Goal: Information Seeking & Learning: Compare options

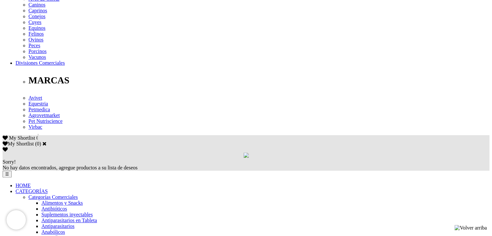
scroll to position [296, 0]
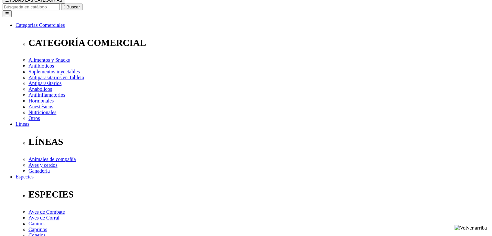
scroll to position [78, 0]
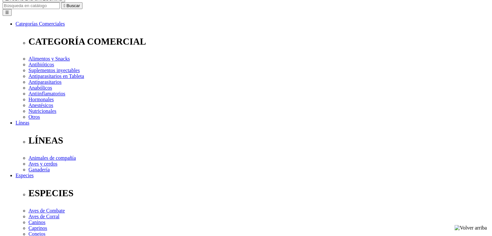
drag, startPoint x: 156, startPoint y: 132, endPoint x: 203, endPoint y: 133, distance: 46.6
copy link "Respibiotic® 48 Horas"
drag, startPoint x: 157, startPoint y: 140, endPoint x: 213, endPoint y: 145, distance: 56.2
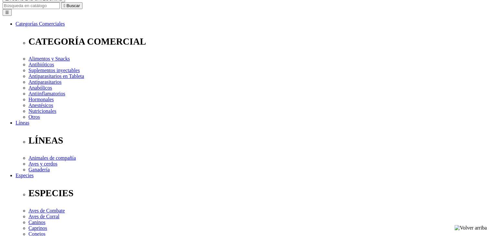
copy p "Combinación antibiótica, antiinflamatoria, mucolítica"
drag, startPoint x: 222, startPoint y: 128, endPoint x: 252, endPoint y: 129, distance: 30.1
copy link "Trisulprim® 48"
drag, startPoint x: 226, startPoint y: 137, endPoint x: 267, endPoint y: 142, distance: 41.9
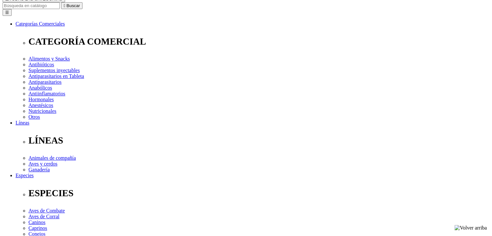
copy p "sociación sulfa + Trimetoprim de alta"
drag, startPoint x: 288, startPoint y: 131, endPoint x: 323, endPoint y: 135, distance: 34.8
copy link "Tylo-Combisone"
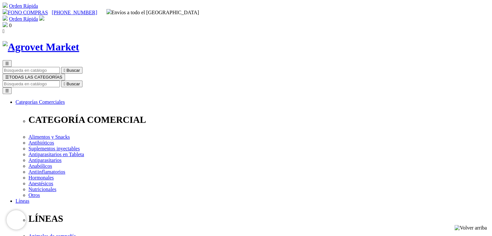
drag, startPoint x: 252, startPoint y: 162, endPoint x: 395, endPoint y: 164, distance: 143.2
copy p "Combinación antibiótica, antiinflamatoria y antihistamínica"
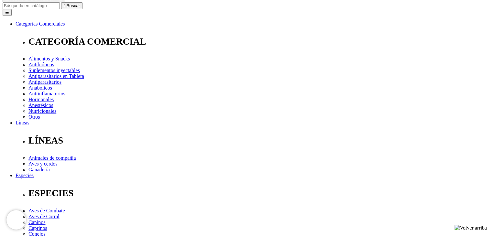
drag, startPoint x: 354, startPoint y: 132, endPoint x: 396, endPoint y: 132, distance: 42.0
copy link "Vetamoxyl® 20 L.A."
drag, startPoint x: 356, startPoint y: 139, endPoint x: 396, endPoint y: 145, distance: 40.0
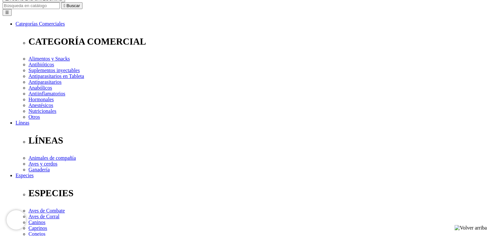
copy p "Penicilánico semisintético de amplio espectro"
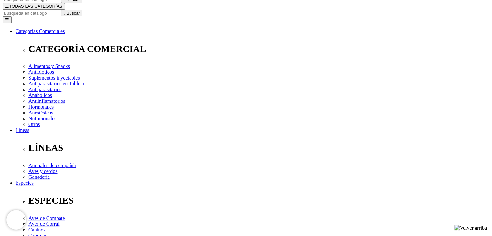
scroll to position [71, 0]
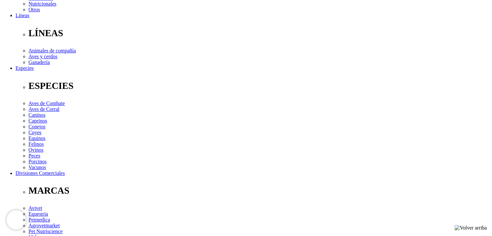
scroll to position [189, 0]
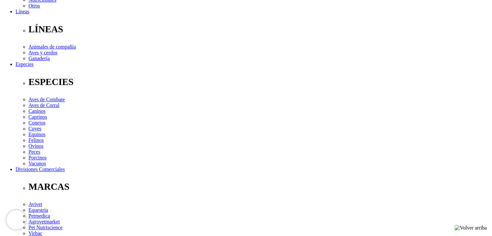
drag, startPoint x: 155, startPoint y: 139, endPoint x: 186, endPoint y: 138, distance: 31.1
copy link "Amoxigentin®"
drag, startPoint x: 156, startPoint y: 145, endPoint x: 198, endPoint y: 150, distance: 41.9
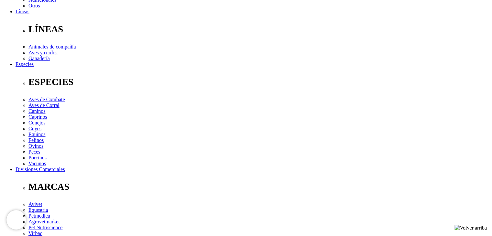
copy p "Combinación antibiótica sinérgica de amplio"
drag, startPoint x: 221, startPoint y: 137, endPoint x: 240, endPoint y: 139, distance: 18.8
copy link "Cefaject"
drag, startPoint x: 225, startPoint y: 146, endPoint x: 276, endPoint y: 152, distance: 51.8
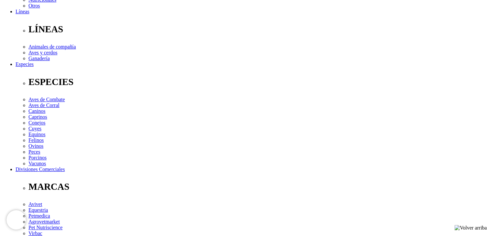
drag, startPoint x: 223, startPoint y: 145, endPoint x: 278, endPoint y: 149, distance: 55.1
copy p "Antibiótico cefalosporínico de cero residuos en leche"
drag, startPoint x: 287, startPoint y: 137, endPoint x: 329, endPoint y: 139, distance: 41.4
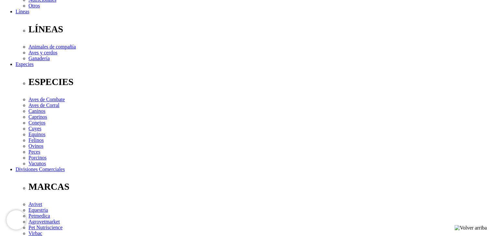
copy link "Ceftiodure® 100 L.A"
drag, startPoint x: 289, startPoint y: 145, endPoint x: 330, endPoint y: 150, distance: 41.0
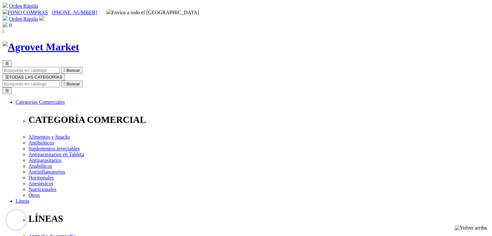
drag, startPoint x: 250, startPoint y: 161, endPoint x: 272, endPoint y: 172, distance: 23.7
copy p "Asociación antibiótica y antiinflamatoria no esteroide - cero residuos en leche"
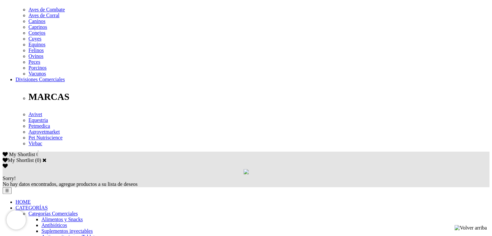
scroll to position [280, 0]
drag, startPoint x: 155, startPoint y: 161, endPoint x: 193, endPoint y: 159, distance: 37.5
copy link "Combiótico® L.A."
drag, startPoint x: 156, startPoint y: 167, endPoint x: 207, endPoint y: 172, distance: 51.3
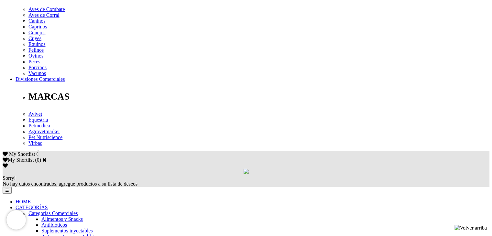
copy p "Antibiótico [PERSON_NAME] espectro y larga acción"
drag, startPoint x: 221, startPoint y: 161, endPoint x: 250, endPoint y: 162, distance: 28.8
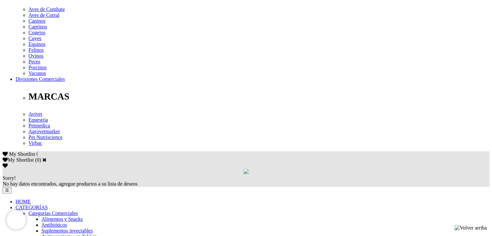
copy link "Optiflor® 300"
drag, startPoint x: 223, startPoint y: 168, endPoint x: 282, endPoint y: 174, distance: 59.4
copy h4 "Potente antibiótico de amplio espectro y acción prolongada"
drag, startPoint x: 288, startPoint y: 161, endPoint x: 322, endPoint y: 157, distance: 34.8
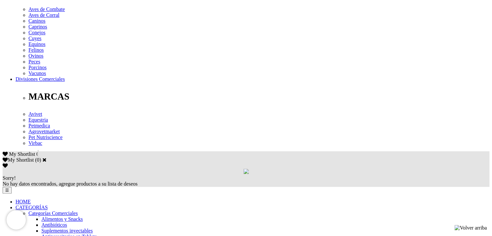
copy link "Proxifen® 23 L.A."
drag, startPoint x: 287, startPoint y: 167, endPoint x: 324, endPoint y: 174, distance: 37.2
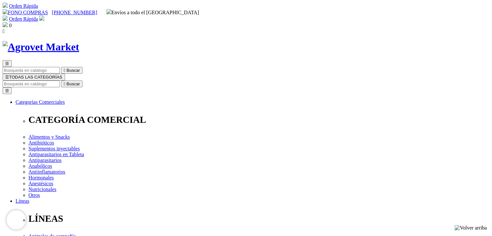
drag, startPoint x: 252, startPoint y: 162, endPoint x: 426, endPoint y: 163, distance: 174.6
copy p "Combinación antibiótica - antiinflamatoria no esteroide de larga acción"
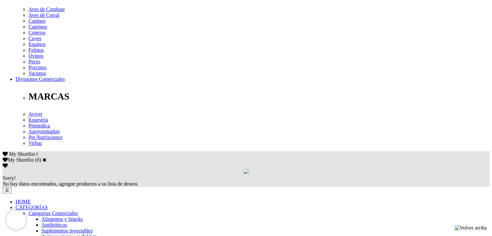
drag, startPoint x: 355, startPoint y: 161, endPoint x: 374, endPoint y: 158, distance: 19.9
copy link "Qrex® SP"
drag, startPoint x: 355, startPoint y: 168, endPoint x: 400, endPoint y: 171, distance: 44.7
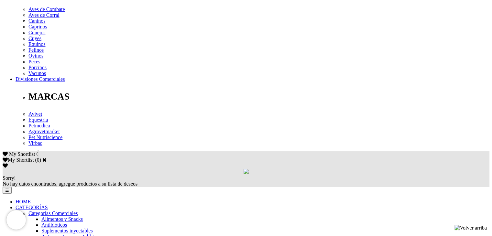
copy p "[MEDICAL_DATA] de tercera generación y amplio"
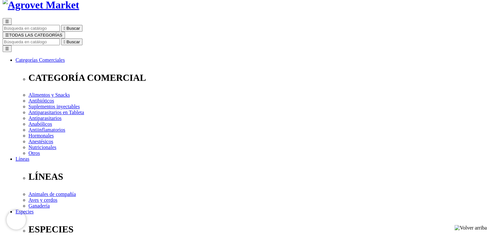
scroll to position [48, 0]
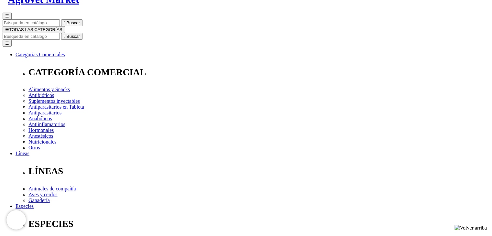
checkbox input "false"
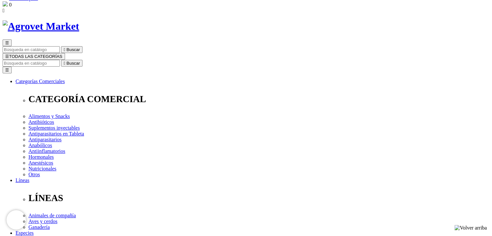
scroll to position [21, 0]
checkbox input "true"
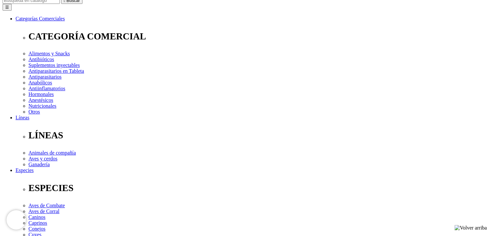
scroll to position [84, 0]
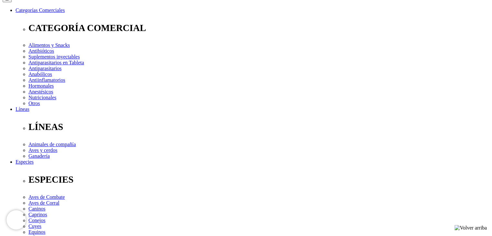
scroll to position [99, 0]
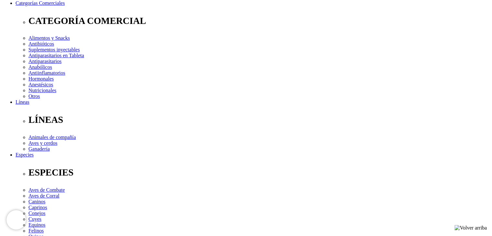
drag, startPoint x: 155, startPoint y: 108, endPoint x: 183, endPoint y: 105, distance: 28.3
copy link "Tolfén L.A. 8%"
drag, startPoint x: 156, startPoint y: 116, endPoint x: 210, endPoint y: 122, distance: 53.7
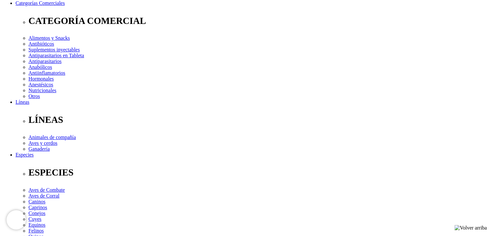
copy p "Antiinflamatorio no esteroide de larga acción"
drag, startPoint x: 221, startPoint y: 108, endPoint x: 242, endPoint y: 110, distance: 21.4
copy link "Ubremint"
drag, startPoint x: 222, startPoint y: 115, endPoint x: 281, endPoint y: 115, distance: 58.2
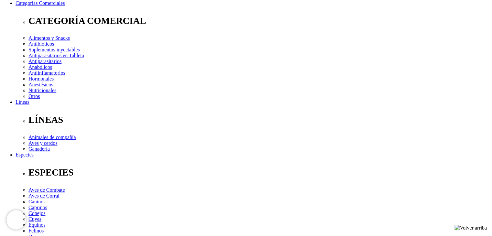
copy p "Activa bienestar de la ubre"
drag, startPoint x: 288, startPoint y: 107, endPoint x: 320, endPoint y: 108, distance: 32.3
copy link "Vetocam® 50"
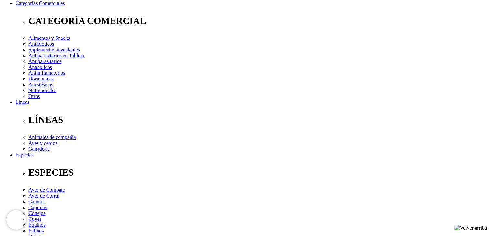
drag, startPoint x: 290, startPoint y: 116, endPoint x: 333, endPoint y: 119, distance: 43.1
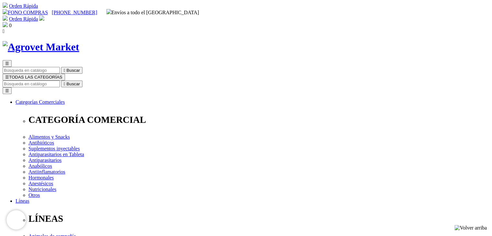
drag, startPoint x: 327, startPoint y: 162, endPoint x: 352, endPoint y: 172, distance: 26.7
copy div "Solución inyectable con acción Antiinflamatoria, Analgésica y Antipirética"
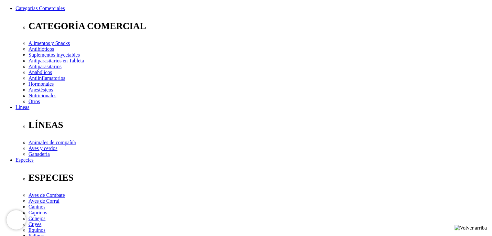
scroll to position [90, 0]
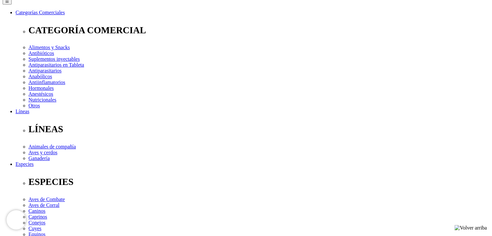
drag, startPoint x: 354, startPoint y: 118, endPoint x: 389, endPoint y: 116, distance: 34.3
copy link "Vetocam® 200"
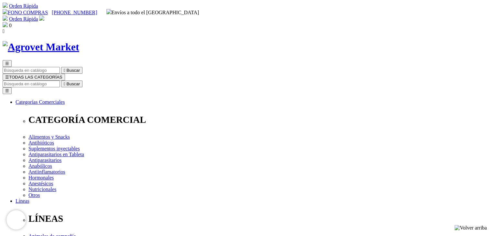
drag, startPoint x: 326, startPoint y: 162, endPoint x: 351, endPoint y: 170, distance: 26.1
copy p "Solución inyectable con acción Antiinflamatoria, Analgésica y Antipirética"
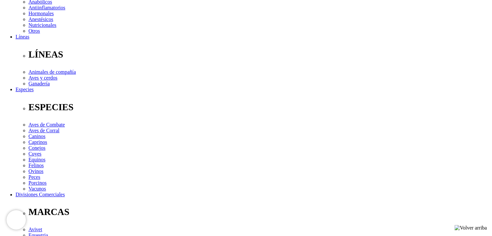
scroll to position [165, 0]
drag, startPoint x: 155, startPoint y: 155, endPoint x: 176, endPoint y: 157, distance: 21.1
copy link "Flunimine"
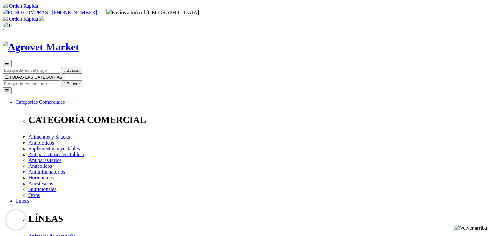
drag, startPoint x: 251, startPoint y: 164, endPoint x: 327, endPoint y: 172, distance: 76.0
copy p "Antiinflamatorio, antipirético, antitóxico y analgésico no esteroide. Específic…"
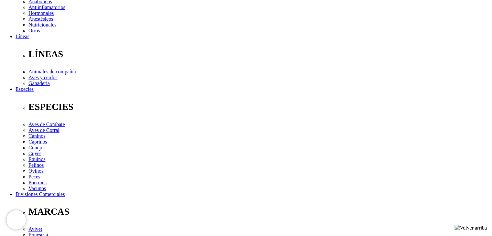
drag, startPoint x: 221, startPoint y: 156, endPoint x: 254, endPoint y: 157, distance: 33.0
copy link "Cortifen 200.25"
drag, startPoint x: 222, startPoint y: 162, endPoint x: 279, endPoint y: 169, distance: 57.1
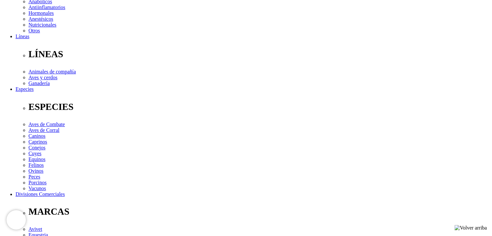
copy p "Antiinflamatorio, antipirético y analgésico."
drag, startPoint x: 288, startPoint y: 154, endPoint x: 339, endPoint y: 157, distance: 50.5
copy link "Febralgina® Compuesta"
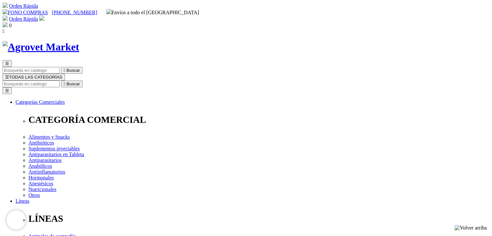
drag, startPoint x: 251, startPoint y: 162, endPoint x: 393, endPoint y: 161, distance: 142.6
copy p "Antipirético, antiespasmódico, analgésico, antiinflamatorio"
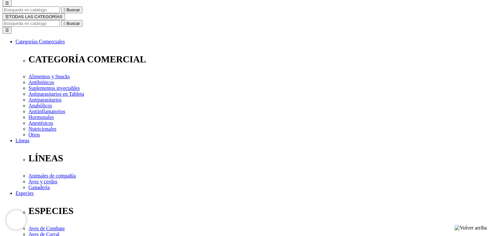
scroll to position [60, 0]
checkbox input "false"
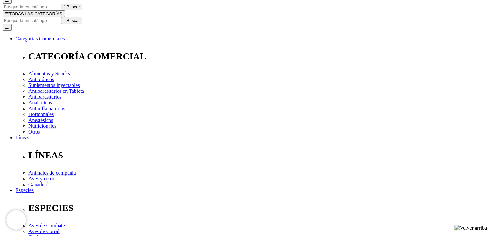
scroll to position [71, 0]
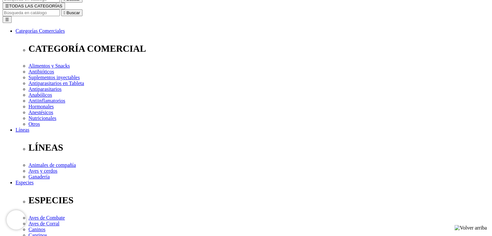
checkbox input "true"
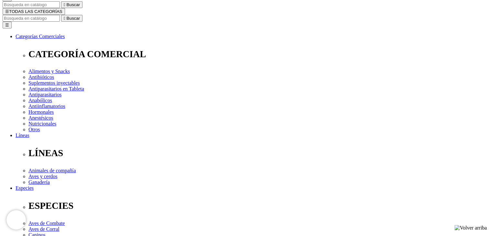
scroll to position [71, 0]
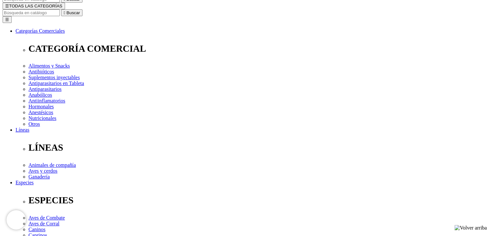
scroll to position [60, 0]
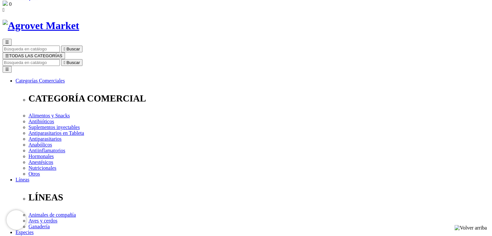
scroll to position [21, 0]
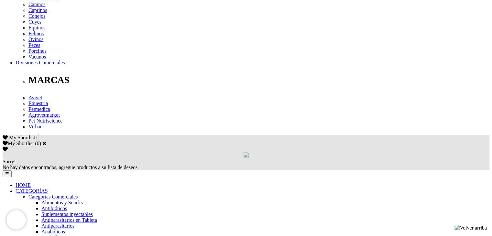
scroll to position [296, 0]
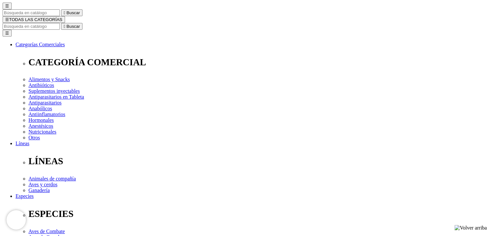
scroll to position [57, 0]
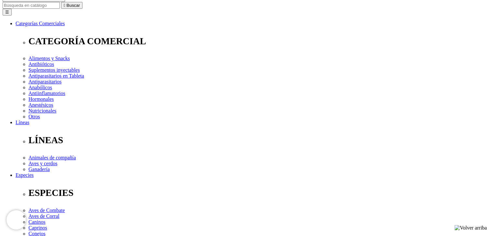
scroll to position [80, 0]
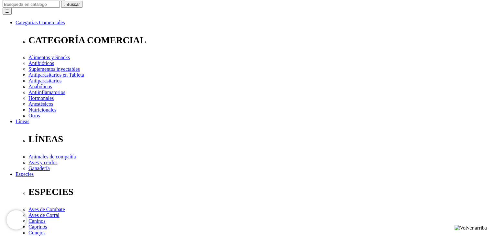
checkbox input "true"
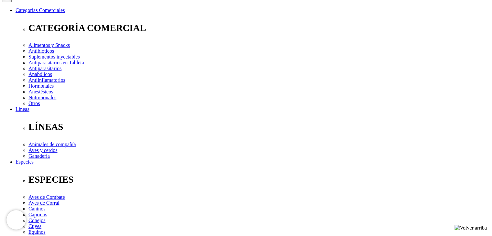
scroll to position [93, 0]
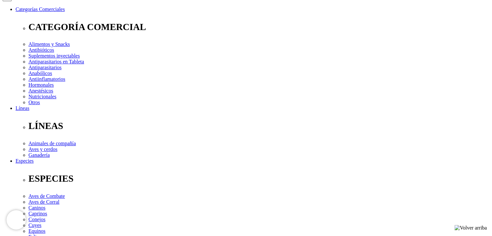
drag, startPoint x: 155, startPoint y: 114, endPoint x: 173, endPoint y: 117, distance: 18.3
copy link "Bovimec"
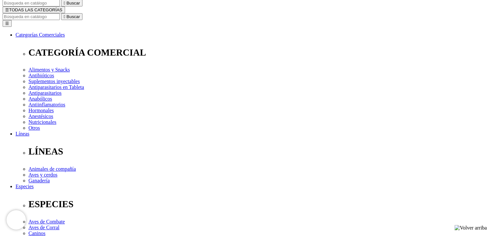
scroll to position [67, 0]
drag, startPoint x: 156, startPoint y: 146, endPoint x: 182, endPoint y: 148, distance: 26.3
copy p "Endectocida"
drag, startPoint x: 221, startPoint y: 141, endPoint x: 250, endPoint y: 140, distance: 28.8
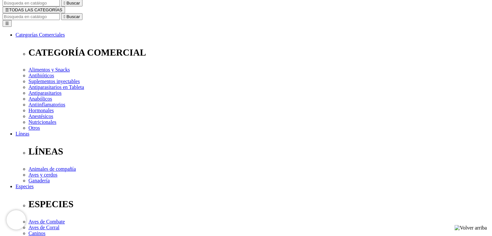
copy link "Bovimec® L.A."
drag, startPoint x: 288, startPoint y: 139, endPoint x: 313, endPoint y: 143, distance: 24.9
copy link "Bovimec® F"
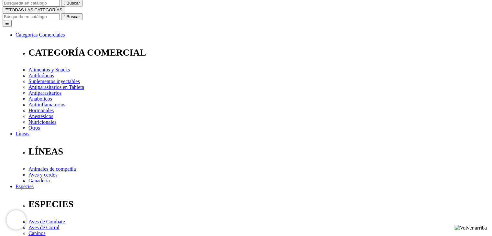
drag, startPoint x: 355, startPoint y: 139, endPoint x: 378, endPoint y: 142, distance: 23.7
copy link "Eprimec IS"
drag, startPoint x: 223, startPoint y: 146, endPoint x: 247, endPoint y: 152, distance: 24.9
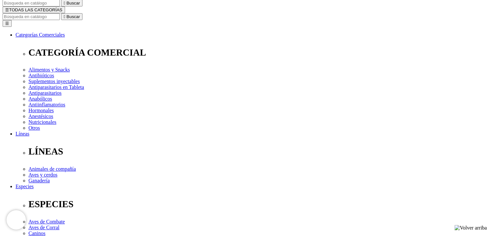
copy p "Endectocida de acción prolongada"
drag, startPoint x: 287, startPoint y: 139, endPoint x: 314, endPoint y: 139, distance: 27.2
copy link "Bovimec® F"
drag, startPoint x: 355, startPoint y: 139, endPoint x: 378, endPoint y: 140, distance: 22.7
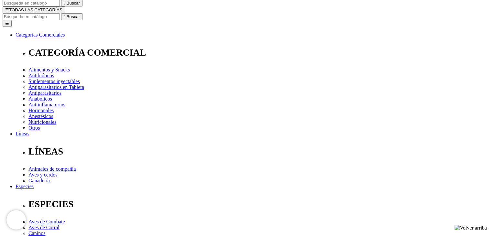
copy link "Eprimec IS"
drag, startPoint x: 290, startPoint y: 148, endPoint x: 343, endPoint y: 146, distance: 53.7
copy p "Endectocida y fasciolicida"
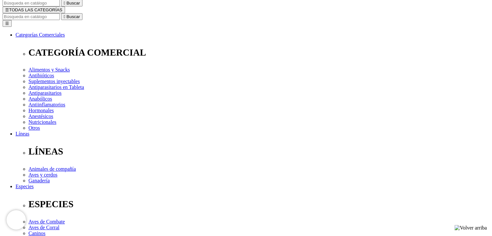
drag, startPoint x: 355, startPoint y: 147, endPoint x: 399, endPoint y: 127, distance: 48.0
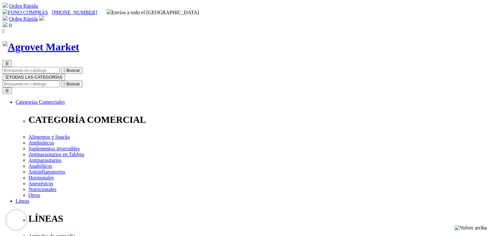
drag, startPoint x: 248, startPoint y: 162, endPoint x: 271, endPoint y: 170, distance: 23.7
copy p "Endectocida [MEDICAL_DATA] de Amplio Espectro sin Periodo de Retiro en Leche"
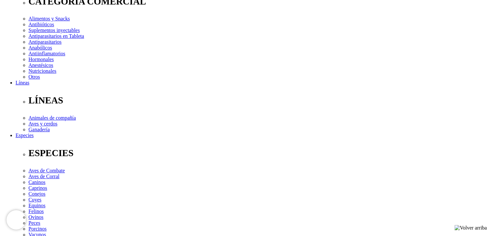
scroll to position [119, 0]
checkbox input "false"
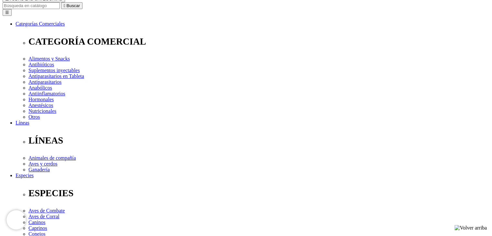
scroll to position [79, 0]
checkbox input "true"
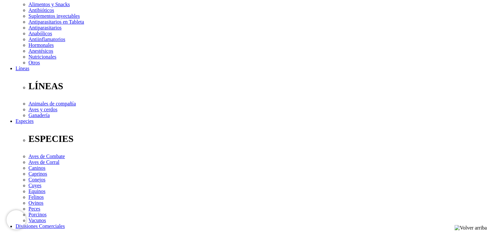
scroll to position [133, 0]
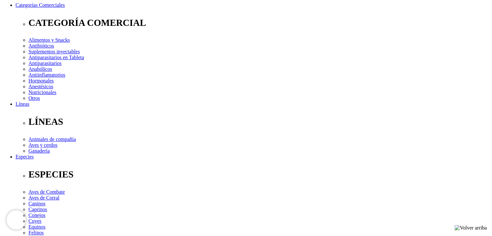
scroll to position [98, 0]
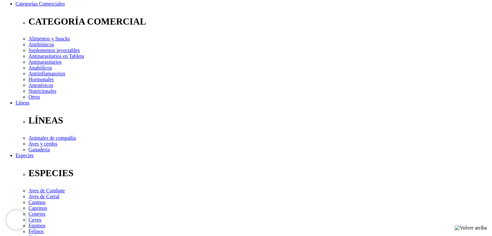
drag, startPoint x: 154, startPoint y: 108, endPoint x: 187, endPoint y: 108, distance: 32.3
copy link "Triverfén® 22.2"
drag, startPoint x: 221, startPoint y: 110, endPoint x: 256, endPoint y: 106, distance: 34.8
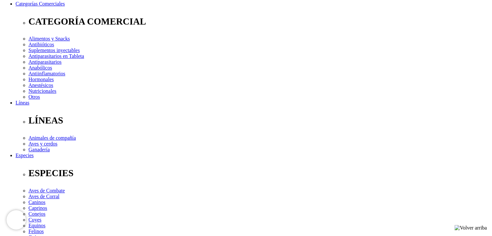
copy link "Ectonil® Pour On"
drag, startPoint x: 156, startPoint y: 117, endPoint x: 178, endPoint y: 122, distance: 21.9
copy p "Antiparasitario de espectro completo"
drag, startPoint x: 223, startPoint y: 115, endPoint x: 270, endPoint y: 118, distance: 46.7
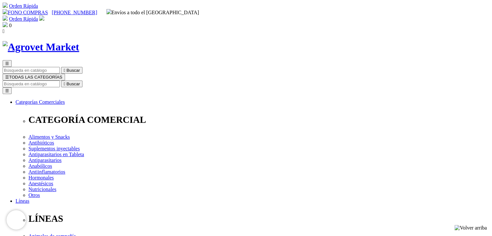
drag, startPoint x: 251, startPoint y: 164, endPoint x: 408, endPoint y: 164, distance: 157.4
copy p "Garrapaticida e insecticida de múltiple acción y efecto extendido"
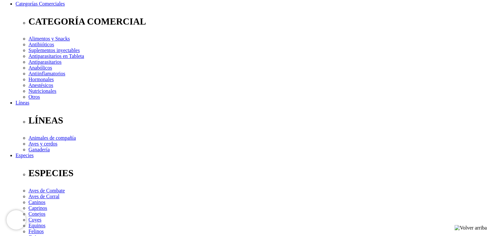
drag, startPoint x: 287, startPoint y: 109, endPoint x: 343, endPoint y: 103, distance: 55.9
copy link "Eprimec® Zero Pour On"
drag, startPoint x: 289, startPoint y: 115, endPoint x: 337, endPoint y: 122, distance: 48.2
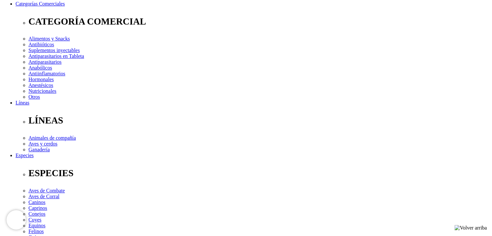
copy p "Endectocida sin periodo de retiro en leche y carne"
drag, startPoint x: 354, startPoint y: 108, endPoint x: 383, endPoint y: 108, distance: 29.1
copy link "Triventor® 4"
drag, startPoint x: 355, startPoint y: 116, endPoint x: 399, endPoint y: 122, distance: 44.0
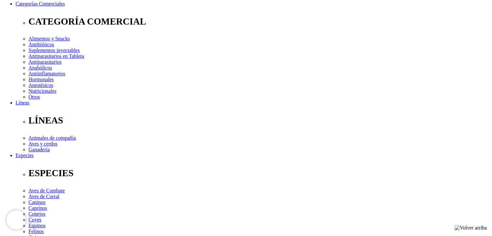
copy p "Antiparasitario interno y externo de espectro"
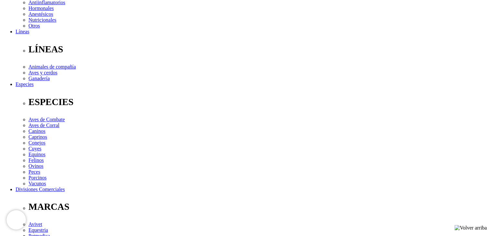
scroll to position [169, 0]
drag, startPoint x: 154, startPoint y: 152, endPoint x: 193, endPoint y: 153, distance: 39.8
copy link "Ultrametrin® 600"
drag, startPoint x: 157, startPoint y: 158, endPoint x: 211, endPoint y: 163, distance: 54.2
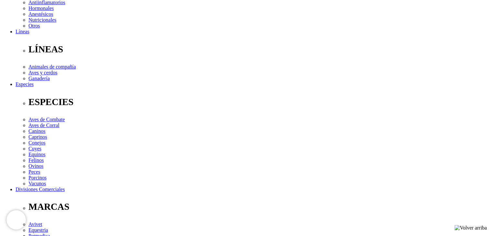
copy p "Asociación piretroide-fosforado potencializada"
drag, startPoint x: 221, startPoint y: 151, endPoint x: 272, endPoint y: 151, distance: 50.4
copy link "Ultrametrin® Pour On"
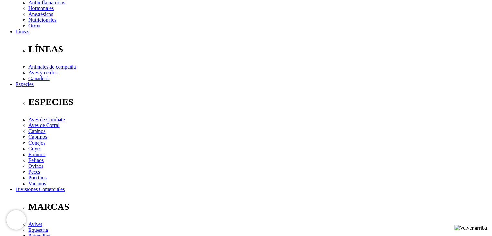
drag, startPoint x: 220, startPoint y: 157, endPoint x: 259, endPoint y: 160, distance: 38.2
drag, startPoint x: 222, startPoint y: 159, endPoint x: 276, endPoint y: 164, distance: 53.6
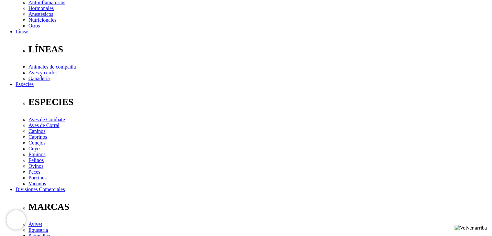
copy p "Asociación piretroide-fosforado potencializada"
drag, startPoint x: 287, startPoint y: 152, endPoint x: 313, endPoint y: 152, distance: 26.5
copy link "Cloxantel 11"
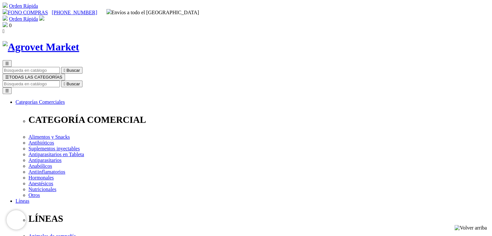
drag, startPoint x: 253, startPoint y: 165, endPoint x: 368, endPoint y: 164, distance: 115.4
drag, startPoint x: 250, startPoint y: 163, endPoint x: 370, endPoint y: 165, distance: 119.6
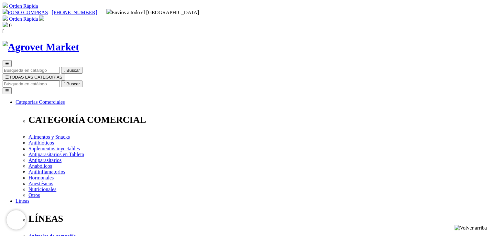
copy p "[MEDICAL_DATA] interno y externo de larga acción"
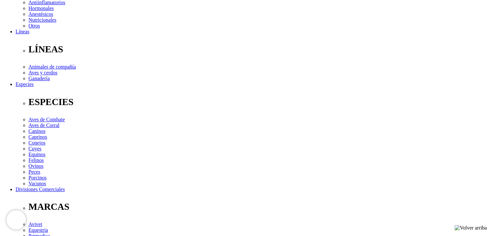
drag, startPoint x: 354, startPoint y: 151, endPoint x: 384, endPoint y: 153, distance: 29.8
copy link "Doramec® L.A."
drag, startPoint x: 356, startPoint y: 159, endPoint x: 384, endPoint y: 164, distance: 28.9
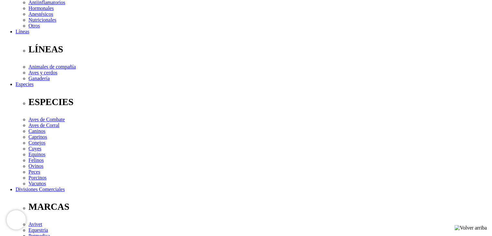
copy p "Endectocida de acción prolongada"
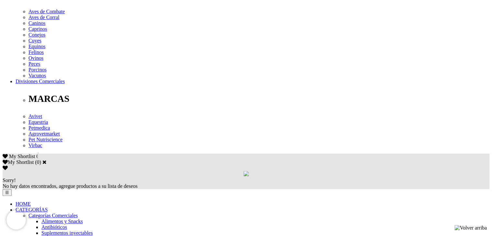
scroll to position [278, 0]
drag, startPoint x: 155, startPoint y: 156, endPoint x: 196, endPoint y: 156, distance: 40.7
copy link "Ectomethrin® 200"
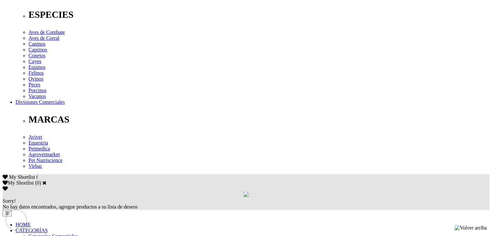
scroll to position [258, 0]
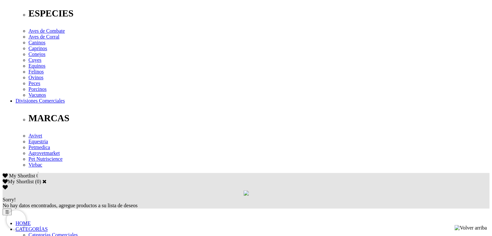
drag, startPoint x: 158, startPoint y: 184, endPoint x: 212, endPoint y: 184, distance: 54.0
copy p "ctoparasiticida piretroide"
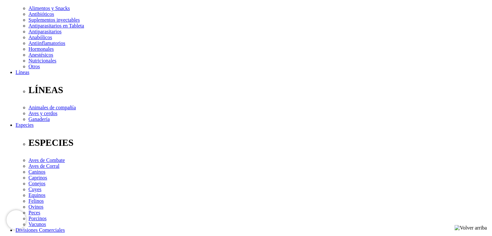
scroll to position [126, 0]
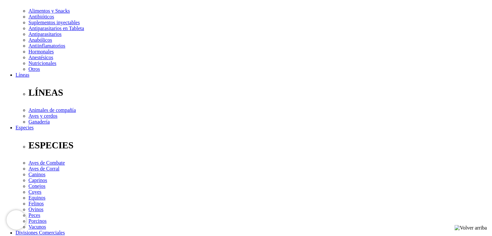
checkbox input "true"
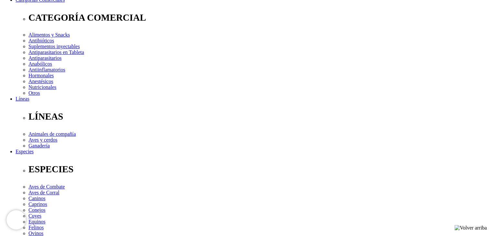
scroll to position [104, 0]
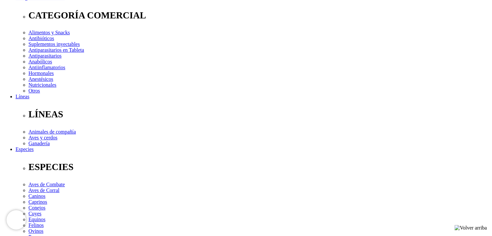
checkbox input "false"
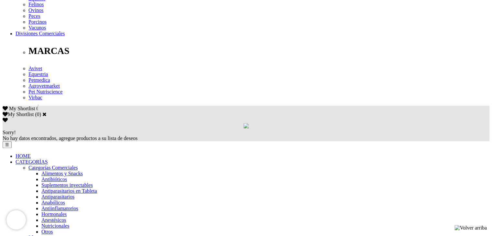
scroll to position [330, 0]
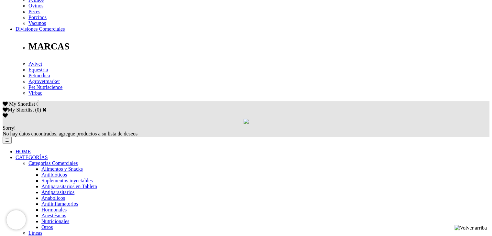
drag, startPoint x: 222, startPoint y: 104, endPoint x: 275, endPoint y: 103, distance: 53.7
copy link "FBZ® 12.5% con minerales"
drag, startPoint x: 224, startPoint y: 111, endPoint x: 265, endPoint y: 110, distance: 41.4
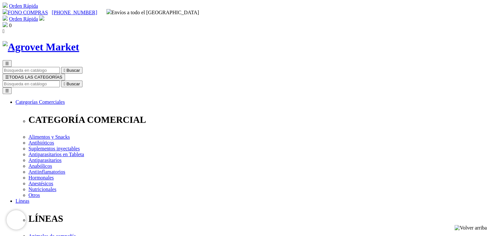
drag, startPoint x: 250, startPoint y: 164, endPoint x: 393, endPoint y: 162, distance: 142.9
copy p "[MEDICAL_DATA] interno de amplio espectro con minerales"
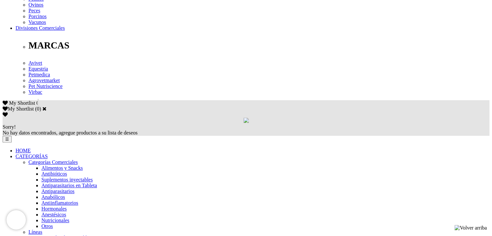
drag, startPoint x: 288, startPoint y: 103, endPoint x: 315, endPoint y: 104, distance: 26.5
copy link "Nitronix® 34"
drag, startPoint x: 289, startPoint y: 113, endPoint x: 314, endPoint y: 118, distance: 25.5
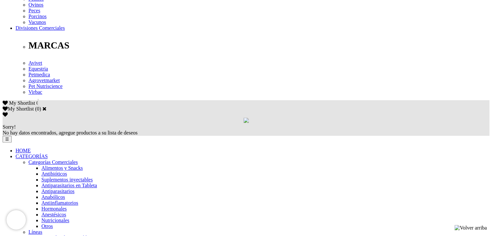
copy div "Fasciolicida, nematicida y oestricida"
drag, startPoint x: 354, startPoint y: 103, endPoint x: 380, endPoint y: 100, distance: 26.3
copy link "Tri-ABZ® 22"
drag, startPoint x: 287, startPoint y: 110, endPoint x: 310, endPoint y: 116, distance: 23.8
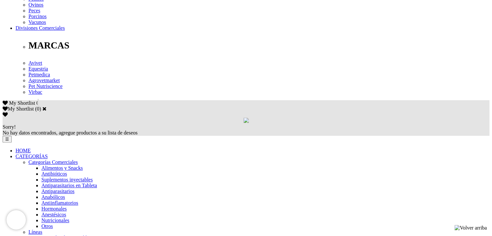
copy p "Fasciolicida, nematicida y oestricida"
drag, startPoint x: 353, startPoint y: 101, endPoint x: 379, endPoint y: 103, distance: 25.9
copy link "Tri-ABZ® 22"
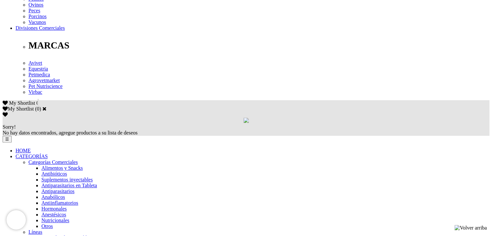
drag, startPoint x: 356, startPoint y: 111, endPoint x: 410, endPoint y: 115, distance: 54.5
copy p "Combinación antiparasitaria de amplio"
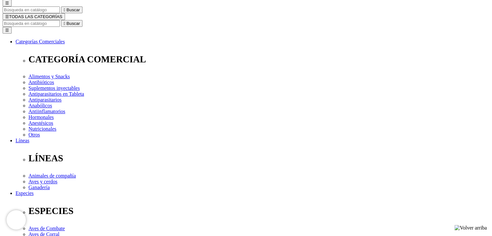
scroll to position [60, 0]
checkbox input "true"
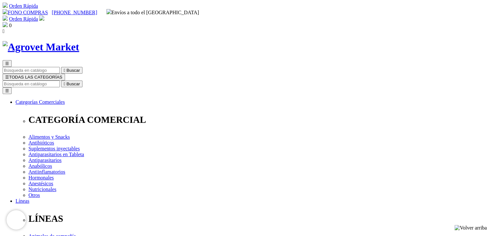
checkbox input "false"
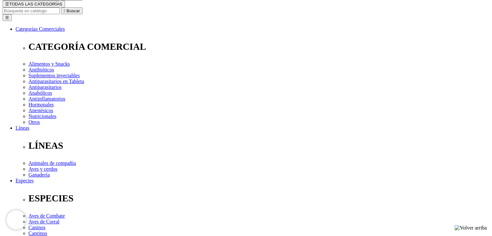
scroll to position [75, 0]
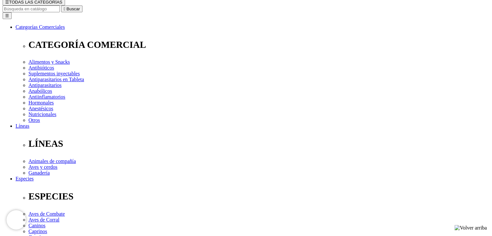
drag, startPoint x: 156, startPoint y: 131, endPoint x: 170, endPoint y: 139, distance: 16.2
copy link "BOVIMEC® Etiqueta Azul 3.15%"
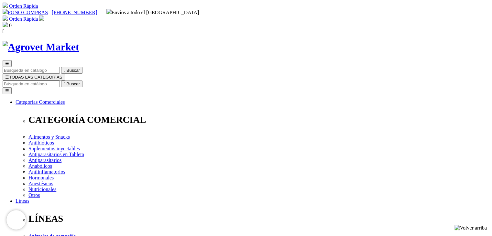
drag, startPoint x: 250, startPoint y: 163, endPoint x: 425, endPoint y: 159, distance: 175.3
copy div "Antiparasitario de amplio espectro específico para animales mayores"
drag, startPoint x: 252, startPoint y: 84, endPoint x: 353, endPoint y: 85, distance: 100.9
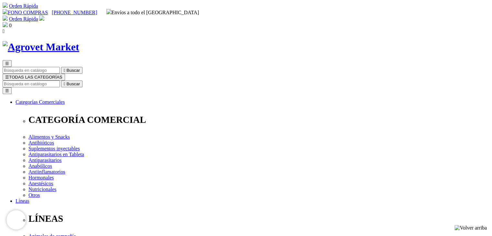
copy h1 "BOVIMEC® Etiqueta Azul 3.15%"
drag, startPoint x: 251, startPoint y: 163, endPoint x: 420, endPoint y: 164, distance: 168.8
copy div "Antiparasitario de amplio espectro específico para animales mayores"
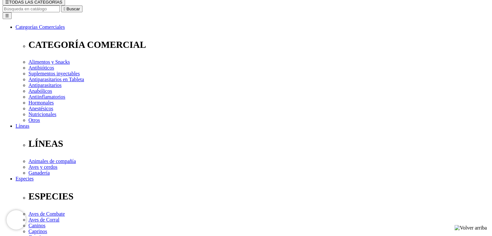
checkbox input "true"
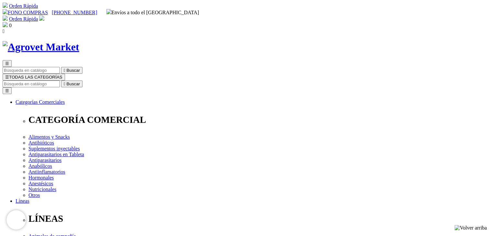
checkbox input "false"
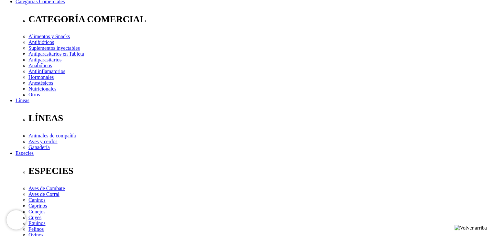
scroll to position [101, 0]
drag, startPoint x: 156, startPoint y: 107, endPoint x: 188, endPoint y: 107, distance: 32.0
copy link "ChickLyte® WS"
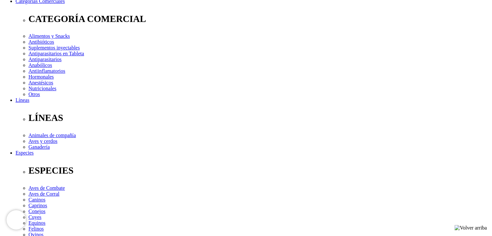
drag, startPoint x: 187, startPoint y: 106, endPoint x: 155, endPoint y: 109, distance: 32.1
drag, startPoint x: 155, startPoint y: 107, endPoint x: 186, endPoint y: 108, distance: 31.1
copy link "ChickLyte® WS"
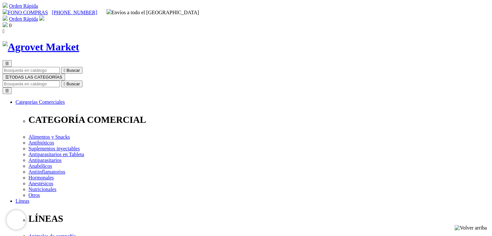
drag, startPoint x: 252, startPoint y: 165, endPoint x: 429, endPoint y: 162, distance: 177.2
drag, startPoint x: 251, startPoint y: 167, endPoint x: 426, endPoint y: 166, distance: 175.2
copy p "Asociación Balanceada Energético-Electrolítica con Glicina y Probióticos"
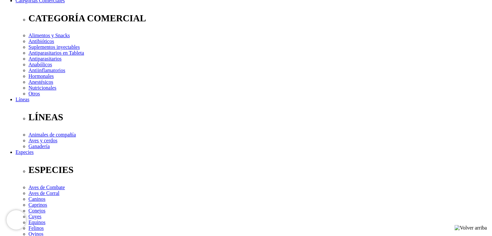
drag, startPoint x: 288, startPoint y: 106, endPoint x: 324, endPoint y: 106, distance: 35.6
copy link "ChickVit® B OS"
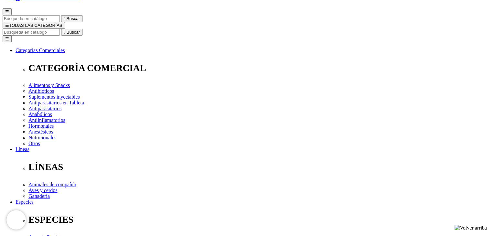
scroll to position [51, 0]
drag, startPoint x: 221, startPoint y: 155, endPoint x: 264, endPoint y: 156, distance: 43.7
copy link "ChickVit® ADE+C OS"
drag, startPoint x: 221, startPoint y: 164, endPoint x: 244, endPoint y: 167, distance: 22.6
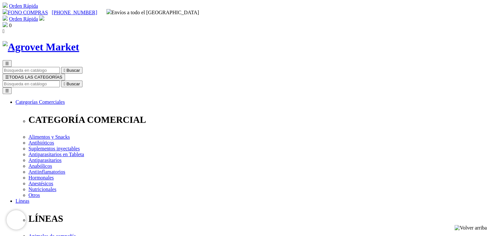
drag, startPoint x: 250, startPoint y: 166, endPoint x: 334, endPoint y: 174, distance: 84.4
copy p "Asociación Microemulsionada de Vitaminas A, D y E adicionada con Vitamina C, en…"
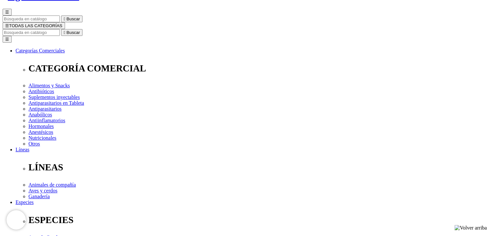
drag, startPoint x: 288, startPoint y: 155, endPoint x: 318, endPoint y: 158, distance: 29.9
copy link "ChickVit® B OS"
drag, startPoint x: 289, startPoint y: 164, endPoint x: 345, endPoint y: 169, distance: 55.8
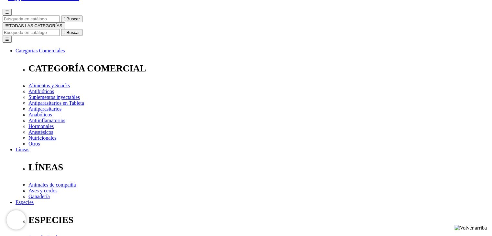
copy p "Asociación de todas las Vitaminas del Complejo B"
drag, startPoint x: 355, startPoint y: 155, endPoint x: 392, endPoint y: 155, distance: 36.9
copy link "ChickVit® ESe OS"
drag, startPoint x: 356, startPoint y: 163, endPoint x: 399, endPoint y: 170, distance: 43.9
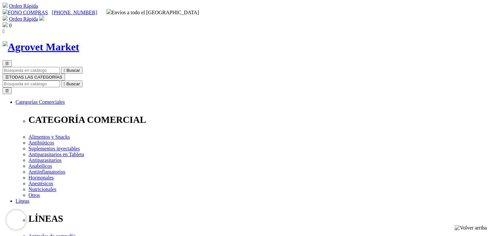
drag, startPoint x: 249, startPoint y: 166, endPoint x: 300, endPoint y: 174, distance: 51.8
copy p "Asociación microemulsionada y balanceada de Vitamina E y Selenio Orgánico Quela…"
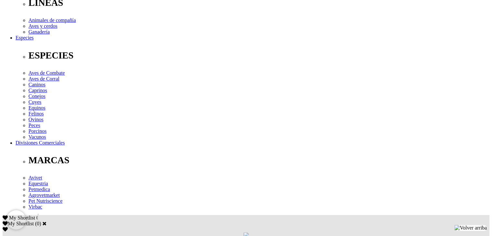
scroll to position [216, 0]
drag, startPoint x: 155, startPoint y: 114, endPoint x: 202, endPoint y: 114, distance: 46.9
copy link "Booster® RN Terneros"
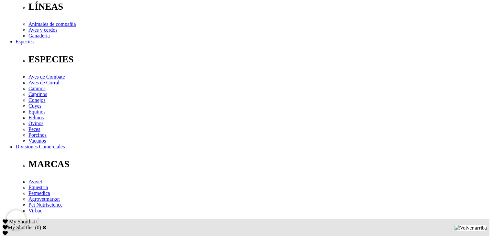
drag, startPoint x: 221, startPoint y: 115, endPoint x: 252, endPoint y: 115, distance: 30.7
copy link "Hepaviar® OS"
drag, startPoint x: 156, startPoint y: 125, endPoint x: 200, endPoint y: 131, distance: 44.9
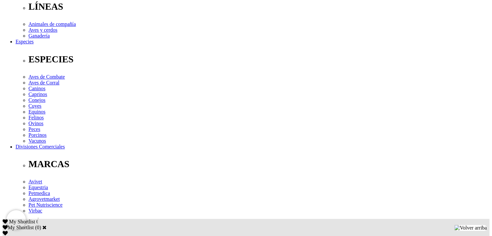
copy p "Primera Línea de Defensa para Terneros Recién"
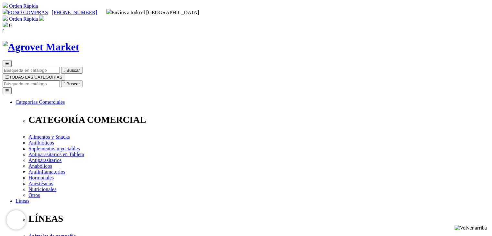
drag, startPoint x: 250, startPoint y: 86, endPoint x: 299, endPoint y: 86, distance: 49.1
copy h1 "Hepaviar® OS"
drag, startPoint x: 252, startPoint y: 166, endPoint x: 427, endPoint y: 165, distance: 175.2
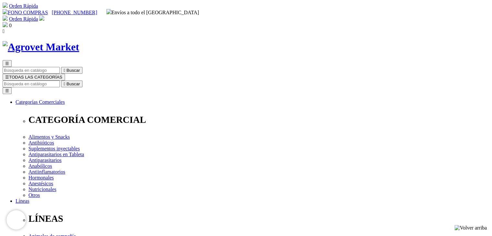
copy p "Asociación Balanceada Hepatoprotectora - Lipotrópica - Desintoxicante"
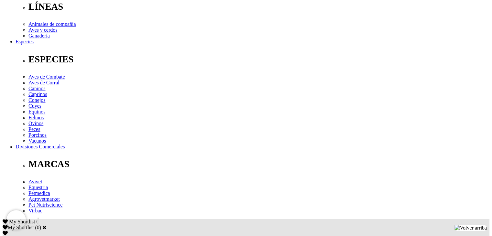
drag, startPoint x: 288, startPoint y: 115, endPoint x: 316, endPoint y: 115, distance: 28.1
copy link "Lysozym® 100"
drag, startPoint x: 288, startPoint y: 123, endPoint x: 338, endPoint y: 125, distance: 50.2
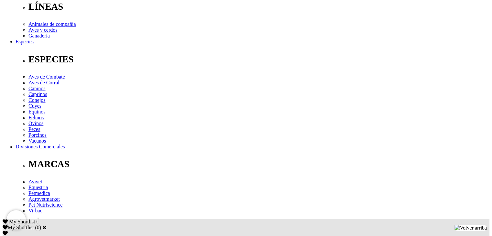
copy p "Aditivo natural - Suplemento Nutricional"
drag, startPoint x: 354, startPoint y: 113, endPoint x: 394, endPoint y: 117, distance: 40.2
copy link "Probioenzyme® Px"
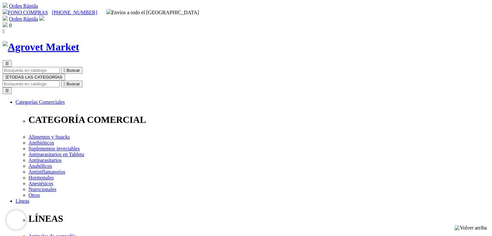
drag, startPoint x: 250, startPoint y: 166, endPoint x: 389, endPoint y: 171, distance: 138.8
copy div "Premezcla Multienzimática – Prebiótica - Multiprobiótica Tipo de compra"
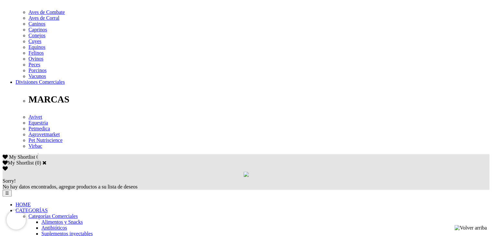
scroll to position [307, 0]
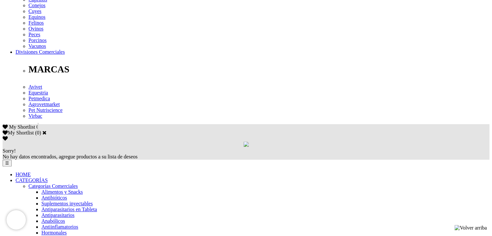
drag, startPoint x: 154, startPoint y: 140, endPoint x: 188, endPoint y: 141, distance: 34.6
copy link "Probiolyte® WS"
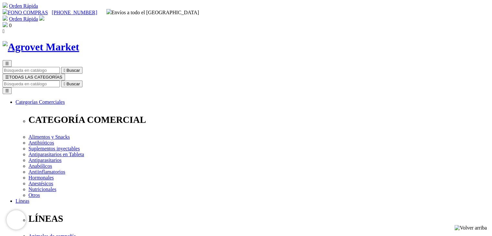
drag, startPoint x: 248, startPoint y: 166, endPoint x: 319, endPoint y: 172, distance: 70.7
copy p "Complejo Multielemental de Vitaminas, Minerales, Electrolitos, Aminoácidos y Pr…"
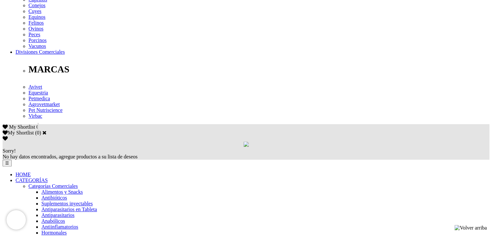
drag, startPoint x: 222, startPoint y: 140, endPoint x: 252, endPoint y: 142, distance: 29.8
copy link "Vequinax WS"
drag, startPoint x: 220, startPoint y: 145, endPoint x: 253, endPoint y: 154, distance: 34.0
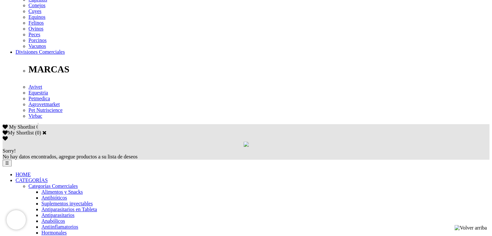
copy p "Suplemento Nutracéutico con Acción"
drag, startPoint x: 287, startPoint y: 139, endPoint x: 343, endPoint y: 137, distance: 55.6
copy link "Vetonic® con Nucleótidos"
drag, startPoint x: 290, startPoint y: 147, endPoint x: 341, endPoint y: 153, distance: 51.7
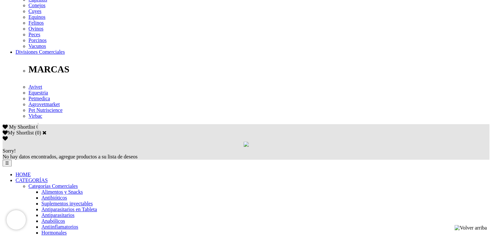
copy p "Bioestimulante integral, promotor de crecimiento"
drag, startPoint x: 354, startPoint y: 141, endPoint x: 384, endPoint y: 144, distance: 30.2
copy link "Rumenade® P"
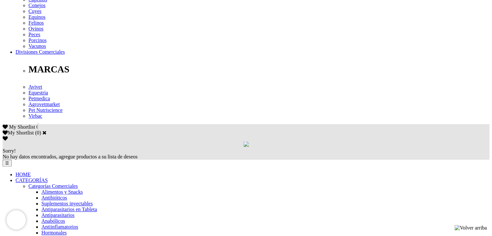
drag, startPoint x: 355, startPoint y: 150, endPoint x: 394, endPoint y: 153, distance: 38.6
copy p "Eficiencia Ruminal"
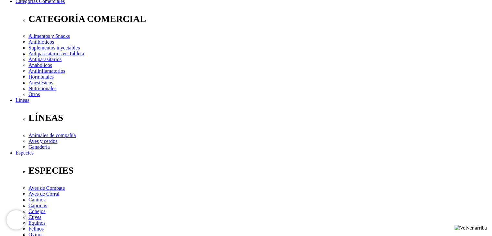
scroll to position [102, 0]
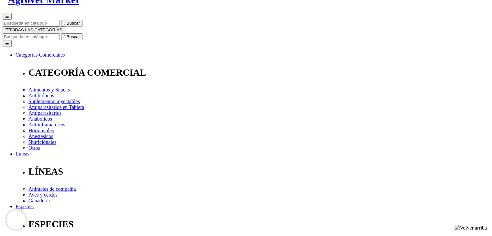
scroll to position [49, 0]
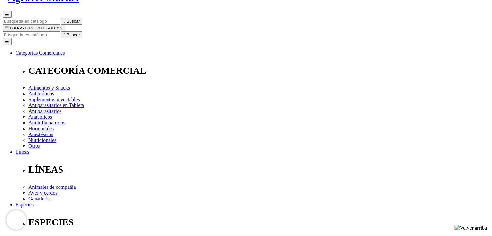
drag, startPoint x: 156, startPoint y: 157, endPoint x: 185, endPoint y: 158, distance: 28.8
copy link "Artrosequin®"
drag, startPoint x: 155, startPoint y: 165, endPoint x: 207, endPoint y: 172, distance: 51.9
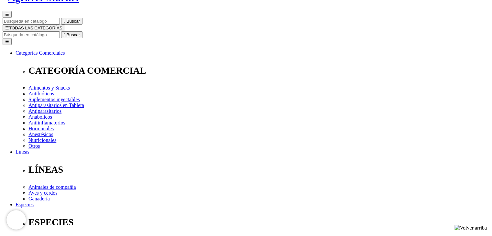
copy p "Promotor de la salud del cartílago y del correcto"
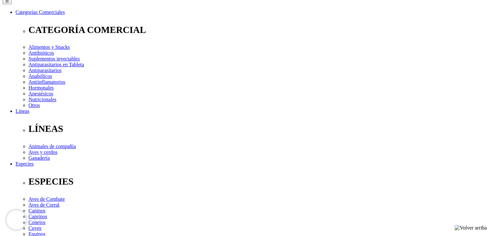
scroll to position [91, 0]
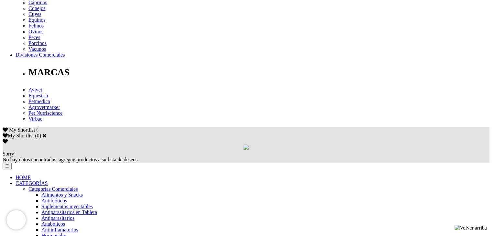
scroll to position [305, 0]
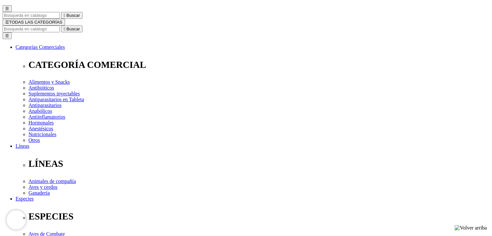
scroll to position [55, 0]
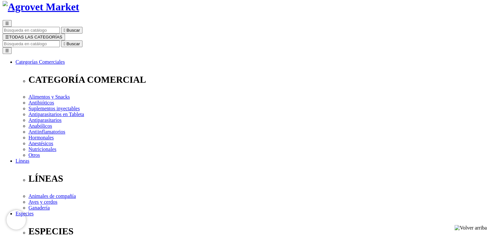
scroll to position [41, 0]
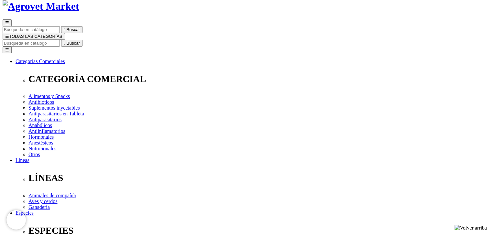
drag, startPoint x: 221, startPoint y: 166, endPoint x: 251, endPoint y: 168, distance: 30.1
copy link "Hepaviar® Px"
drag, startPoint x: 287, startPoint y: 170, endPoint x: 325, endPoint y: 166, distance: 37.6
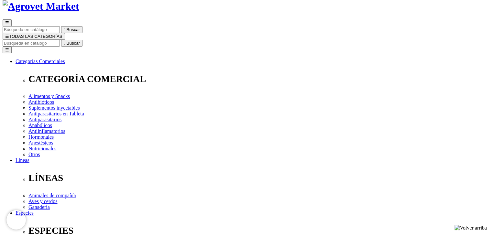
copy link "Catofos® B9+B12"
drag, startPoint x: 353, startPoint y: 170, endPoint x: 382, endPoint y: 168, distance: 28.5
copy link "Fertimin Se®"
drag, startPoint x: 222, startPoint y: 175, endPoint x: 264, endPoint y: 163, distance: 43.1
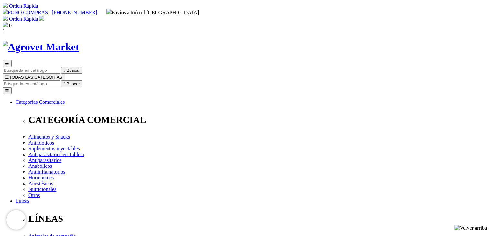
drag, startPoint x: 250, startPoint y: 165, endPoint x: 425, endPoint y: 167, distance: 175.6
copy p "Asociación balanceada hepatoprotectora - Lipotrópica - desintoxicante"
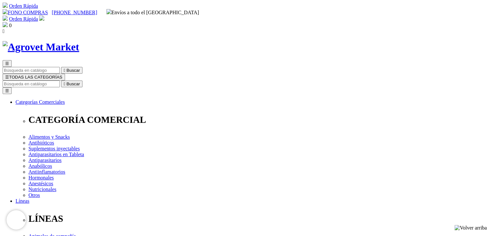
drag, startPoint x: 252, startPoint y: 163, endPoint x: 401, endPoint y: 166, distance: 149.1
copy p "Estimulante fósforo orgánico con vitaminas hematopoyéticas"
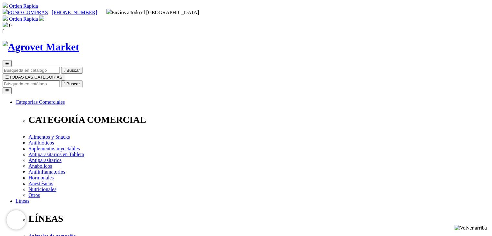
drag, startPoint x: 251, startPoint y: 162, endPoint x: 283, endPoint y: 170, distance: 33.2
copy p "Suplemento mineral - coadyuvante en trastornos metabólicos y reproductivos"
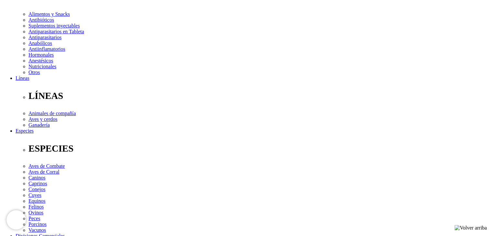
scroll to position [123, 0]
checkbox input "true"
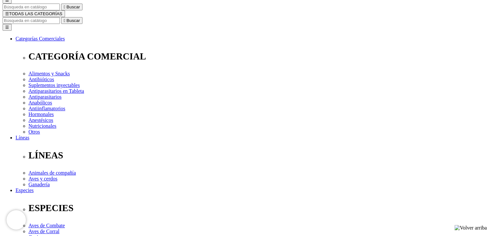
scroll to position [65, 0]
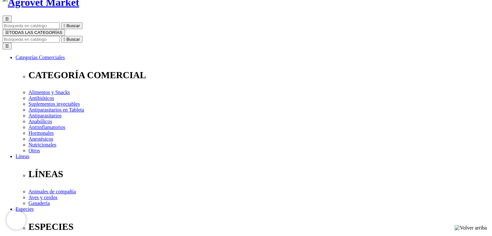
scroll to position [47, 0]
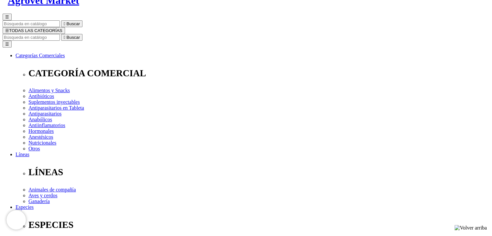
checkbox input "false"
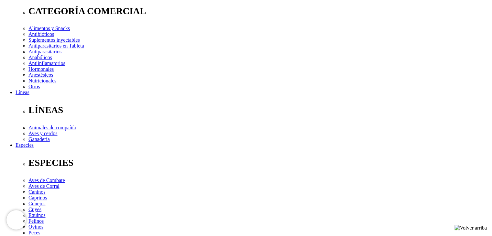
scroll to position [110, 0]
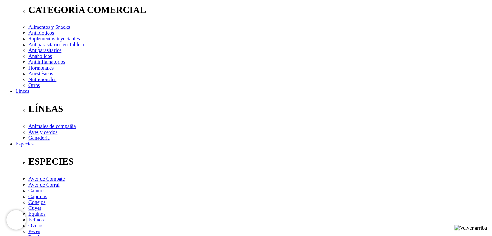
drag, startPoint x: 156, startPoint y: 95, endPoint x: 199, endPoint y: 97, distance: 43.4
copy link "Iron-Dex 200® B12"
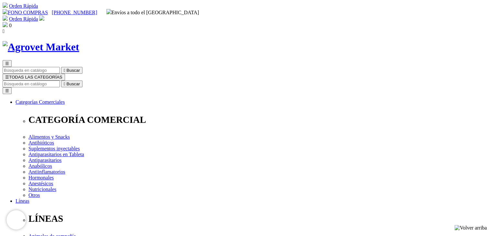
drag, startPoint x: 250, startPoint y: 163, endPoint x: 368, endPoint y: 163, distance: 118.0
copy p "Suplemento reconstituyente mineral vitaminado"
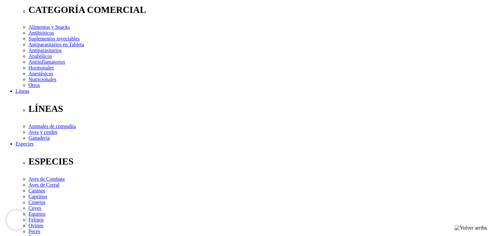
drag, startPoint x: 222, startPoint y: 97, endPoint x: 247, endPoint y: 96, distance: 24.6
copy link "Myoselen E®"
drag, startPoint x: 222, startPoint y: 102, endPoint x: 238, endPoint y: 113, distance: 19.5
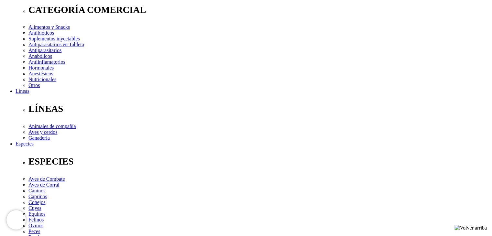
copy div "Suplemento de vitamina E y selenio"
checkbox input "false"
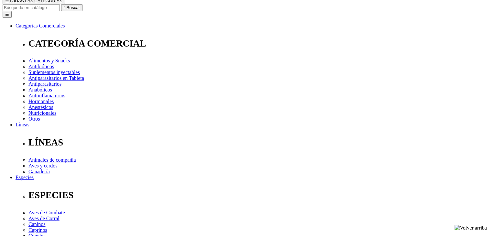
scroll to position [77, 0]
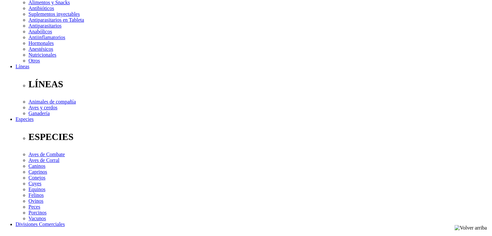
scroll to position [135, 0]
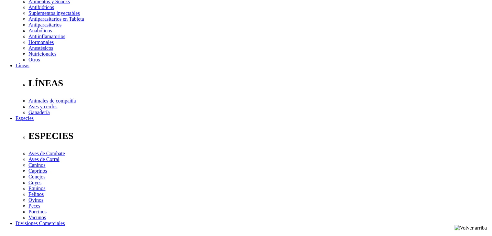
checkbox input "true"
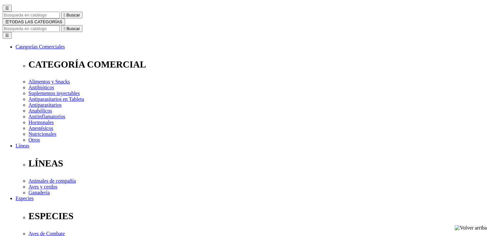
scroll to position [58, 0]
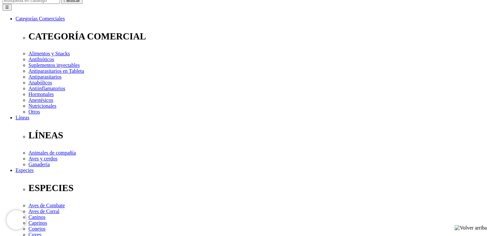
scroll to position [83, 0]
drag, startPoint x: 155, startPoint y: 133, endPoint x: 215, endPoint y: 135, distance: 59.5
copy h4 "Sanitizante de Agua de Bebida | Tableta Efervescente"
drag, startPoint x: 155, startPoint y: 124, endPoint x: 173, endPoint y: 125, distance: 18.1
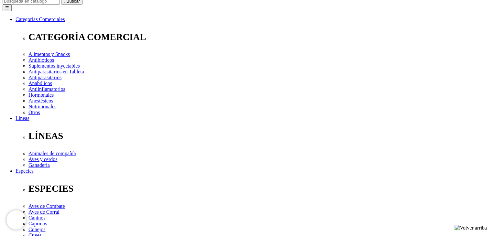
copy link "[PERSON_NAME]"
drag, startPoint x: 159, startPoint y: 132, endPoint x: 170, endPoint y: 135, distance: 12.0
drag, startPoint x: 156, startPoint y: 132, endPoint x: 213, endPoint y: 136, distance: 56.4
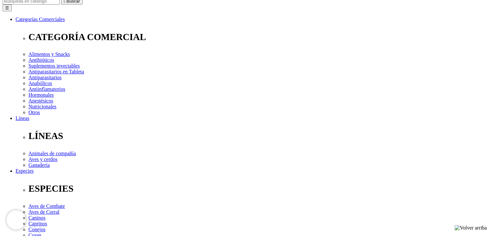
copy h4 "Sanitizante de [GEOGRAPHIC_DATA] | Tableta Efervescente"
drag, startPoint x: 222, startPoint y: 127, endPoint x: 253, endPoint y: 127, distance: 31.4
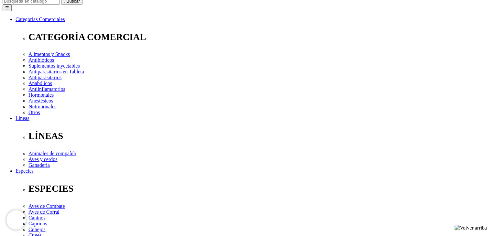
copy link "Hemostop® K"
drag, startPoint x: 223, startPoint y: 133, endPoint x: 271, endPoint y: 139, distance: 48.8
copy p "Antihemorrágico vasotrópico con factor"
drag, startPoint x: 288, startPoint y: 128, endPoint x: 313, endPoint y: 127, distance: 24.6
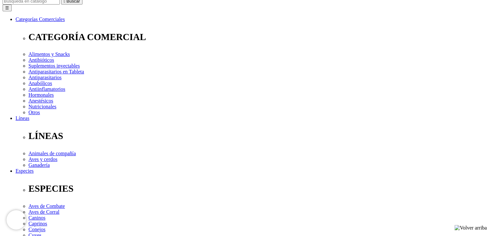
copy link "Imidox® 120"
drag, startPoint x: 290, startPoint y: 134, endPoint x: 326, endPoint y: 139, distance: 35.9
copy p "Agente hemoparasiticida antiprotozoario"
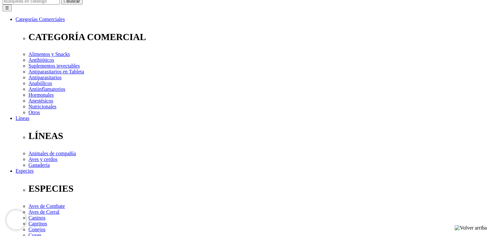
drag, startPoint x: 354, startPoint y: 124, endPoint x: 381, endPoint y: 123, distance: 27.2
copy link "Viroguard® 6"
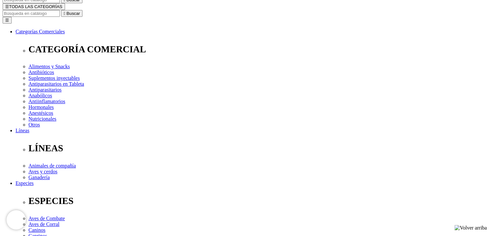
scroll to position [70, 0]
drag, startPoint x: 251, startPoint y: 98, endPoint x: 287, endPoint y: 102, distance: 36.2
copy p "Asociación desinfectante sinérgica, concentrada de amplio espectro y larga acci…"
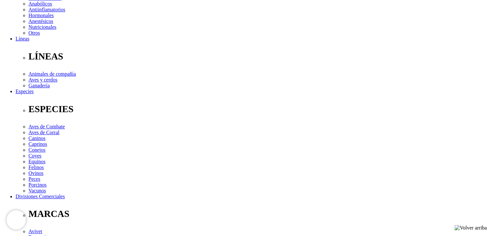
scroll to position [163, 0]
drag, startPoint x: 156, startPoint y: 163, endPoint x: 190, endPoint y: 163, distance: 34.6
copy link "Mastitest® CMT"
drag, startPoint x: 155, startPoint y: 172, endPoint x: 199, endPoint y: 175, distance: 44.7
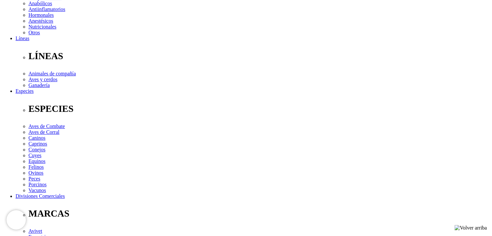
copy h4 "Prueba para diagnóstico de [MEDICAL_DATA] en bovinos"
drag, startPoint x: 222, startPoint y: 163, endPoint x: 248, endPoint y: 166, distance: 26.7
copy link "Diuride® 500"
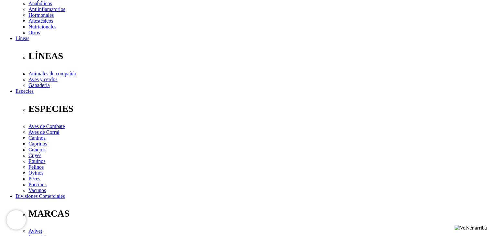
drag, startPoint x: 221, startPoint y: 172, endPoint x: 266, endPoint y: 174, distance: 44.7
copy p "Diurético y salurético"
drag, startPoint x: 288, startPoint y: 164, endPoint x: 318, endPoint y: 163, distance: 30.4
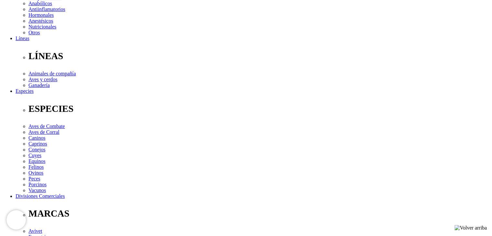
copy link "gastroQuest®"
drag, startPoint x: 289, startPoint y: 171, endPoint x: 341, endPoint y: 176, distance: 52.9
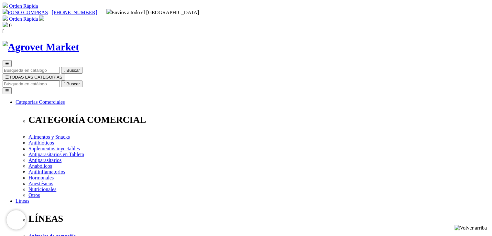
drag, startPoint x: 249, startPoint y: 163, endPoint x: 292, endPoint y: 170, distance: 43.9
copy p "Antiulceroso - Inhibidor de la Bomba de Protones - Supresor de la Secreción Áci…"
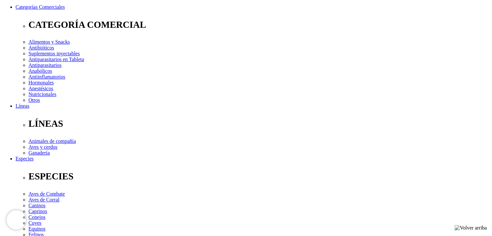
scroll to position [93, 0]
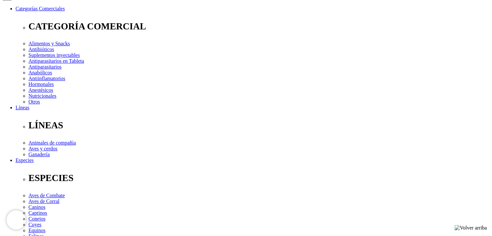
checkbox input "true"
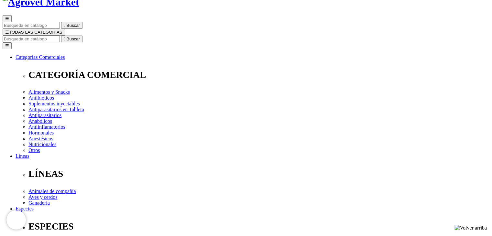
scroll to position [46, 0]
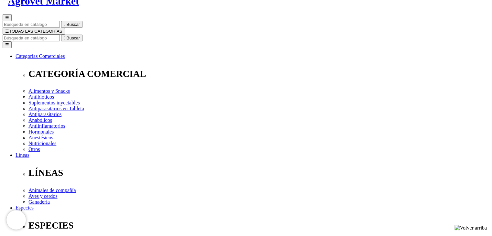
checkbox input "true"
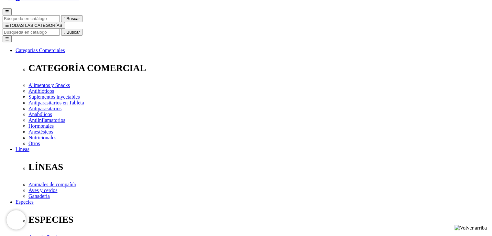
scroll to position [52, 0]
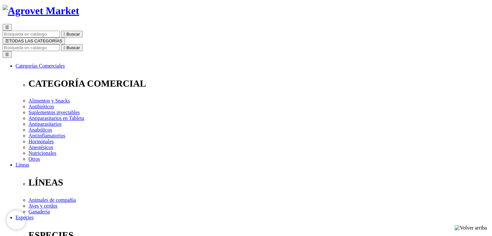
scroll to position [36, 0]
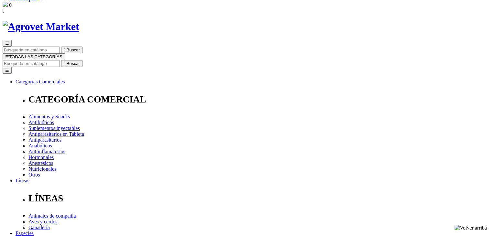
scroll to position [23, 0]
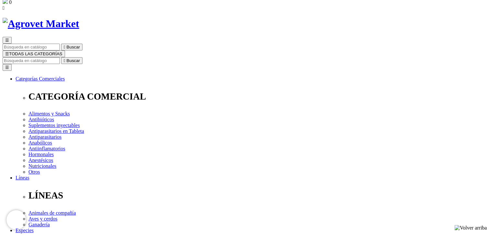
checkbox input "true"
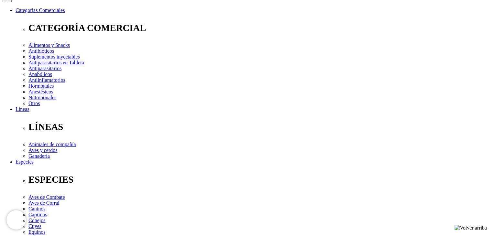
scroll to position [118, 0]
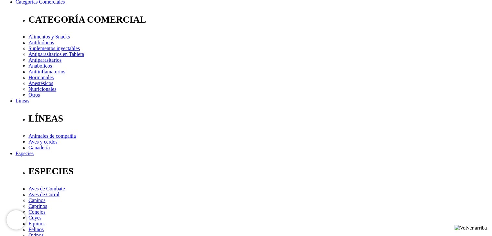
scroll to position [102, 0]
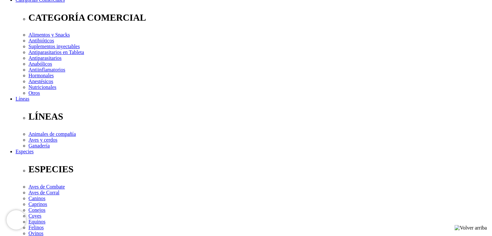
drag, startPoint x: 156, startPoint y: 106, endPoint x: 202, endPoint y: 106, distance: 45.9
copy link "[MEDICAL_DATA]® G200 Px"
drag, startPoint x: 155, startPoint y: 113, endPoint x: 211, endPoint y: 118, distance: 56.5
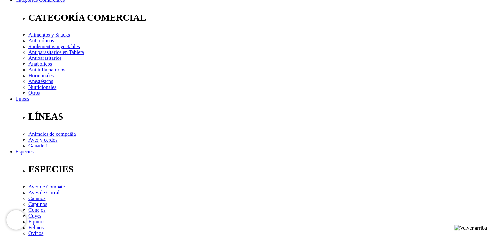
copy p "Antibiótico de amplio espectro para infecciones"
drag, startPoint x: 222, startPoint y: 105, endPoint x: 260, endPoint y: 105, distance: 37.5
copy link "Coverflox® C100 Px"
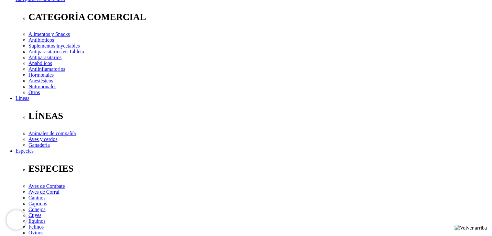
drag, startPoint x: 222, startPoint y: 112, endPoint x: 260, endPoint y: 115, distance: 37.3
copy h4 "Enrofloxacina microencapsulada"
drag, startPoint x: 287, startPoint y: 104, endPoint x: 339, endPoint y: 103, distance: 51.7
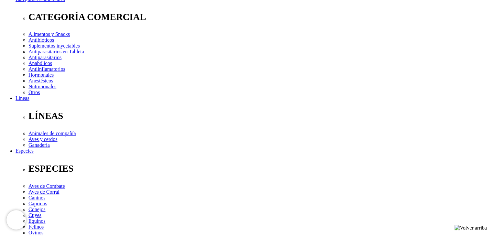
copy link "Neo-Terraciclina® WS"
drag, startPoint x: 288, startPoint y: 112, endPoint x: 340, endPoint y: 117, distance: 52.6
copy p "Combinación Antibiótica de Amplio Espectro y Doble"
drag, startPoint x: 354, startPoint y: 104, endPoint x: 383, endPoint y: 104, distance: 29.4
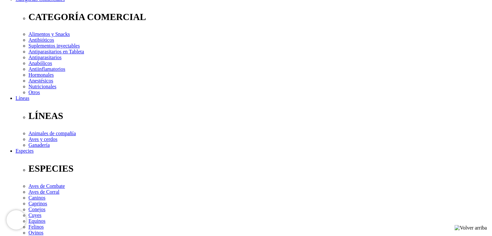
copy link "Tylodox® WS"
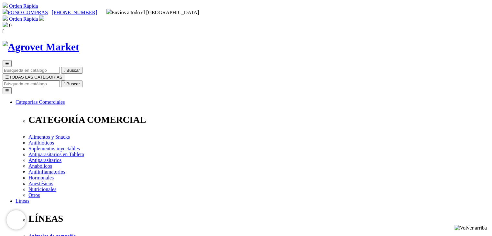
drag, startPoint x: 249, startPoint y: 163, endPoint x: 273, endPoint y: 173, distance: 25.4
copy p "Potente Combinación Antibiótica Betalactámica-Polipéptido de Amplio Espectro"
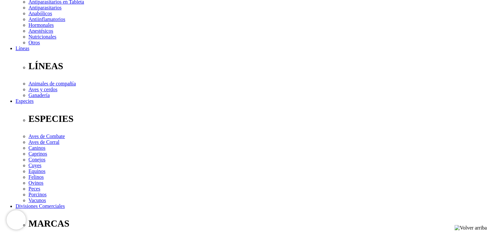
scroll to position [158, 0]
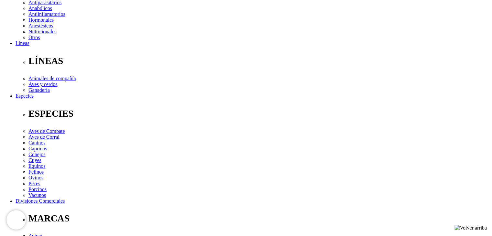
drag, startPoint x: 155, startPoint y: 168, endPoint x: 183, endPoint y: 168, distance: 27.8
copy link "Tylvax® C Px"
drag, startPoint x: 220, startPoint y: 167, endPoint x: 243, endPoint y: 168, distance: 23.3
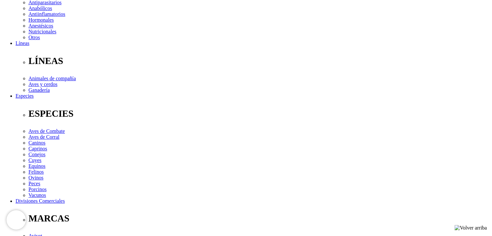
copy link "Tylvax® Px"
drag, startPoint x: 223, startPoint y: 176, endPoint x: 263, endPoint y: 182, distance: 40.2
copy p "Antibiótico [MEDICAL_DATA] de Última Generación"
drag, startPoint x: 289, startPoint y: 167, endPoint x: 315, endPoint y: 169, distance: 26.3
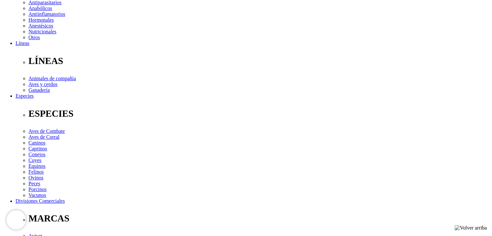
copy link "Tylvax® WS"
drag, startPoint x: 290, startPoint y: 176, endPoint x: 331, endPoint y: 183, distance: 42.4
copy p "Antibiótico [MEDICAL_DATA] de Última Generación."
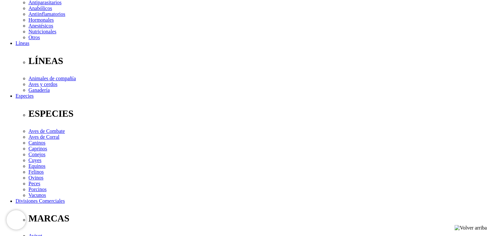
drag, startPoint x: 354, startPoint y: 168, endPoint x: 388, endPoint y: 169, distance: 33.6
copy link "Marbocine® 100"
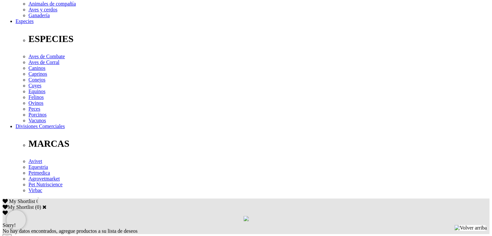
scroll to position [233, 0]
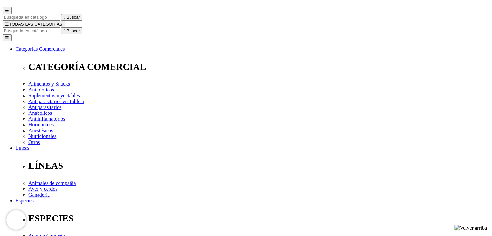
scroll to position [53, 0]
drag, startPoint x: 251, startPoint y: 113, endPoint x: 435, endPoint y: 112, distance: 184.0
copy p "Antibacteriano fluoroquinolónico de tercera generación y amplio espectro"
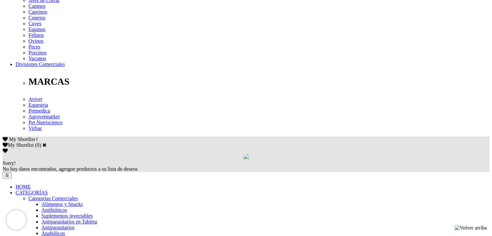
scroll to position [296, 0]
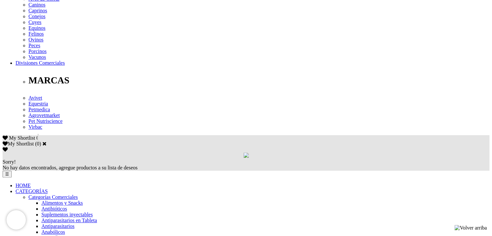
drag, startPoint x: 354, startPoint y: 31, endPoint x: 387, endPoint y: 31, distance: 33.0
copy link "Marbocine® 100"
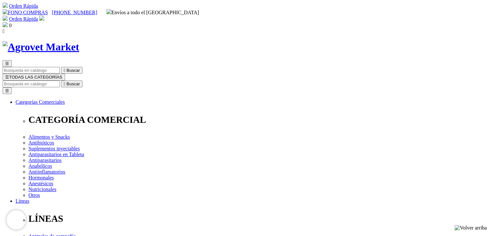
drag, startPoint x: 252, startPoint y: 165, endPoint x: 432, endPoint y: 165, distance: 179.4
copy p "Antibacteriano fluoroquinolónico de tercera generación y amplio espectro"
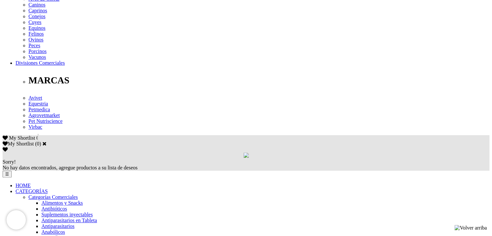
drag, startPoint x: 155, startPoint y: 151, endPoint x: 211, endPoint y: 149, distance: 55.6
copy link "Micromutin® C80 Px"
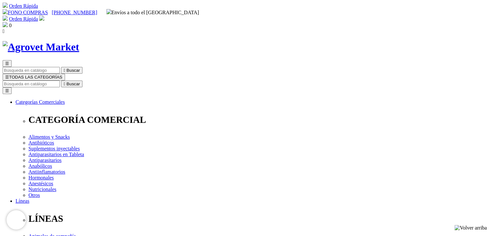
drag, startPoint x: 251, startPoint y: 169, endPoint x: 288, endPoint y: 176, distance: 37.7
copy p "Pleuromutilina Microencapsulada de Última Generación en Alta Concentración"
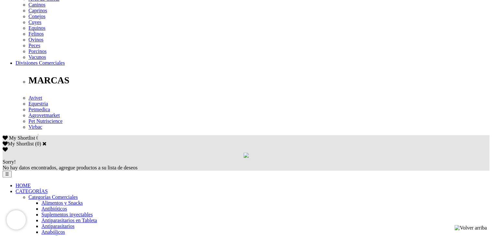
drag, startPoint x: 221, startPoint y: 151, endPoint x: 256, endPoint y: 152, distance: 34.9
copy link "Micromutin® IS"
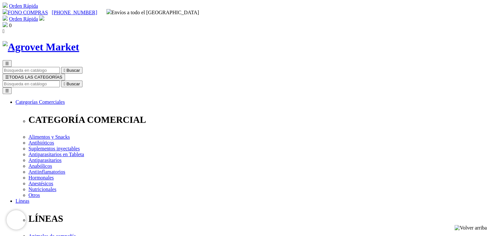
drag, startPoint x: 250, startPoint y: 167, endPoint x: 383, endPoint y: 163, distance: 133.3
copy p "Pleuromutilina de última generación - Rápida Acción"
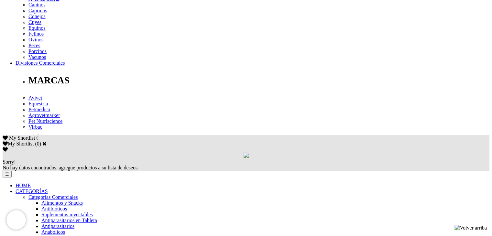
drag, startPoint x: 289, startPoint y: 151, endPoint x: 320, endPoint y: 153, distance: 31.8
copy link "Pen L.A.® 15/15"
drag, startPoint x: 290, startPoint y: 159, endPoint x: 316, endPoint y: 163, distance: 26.5
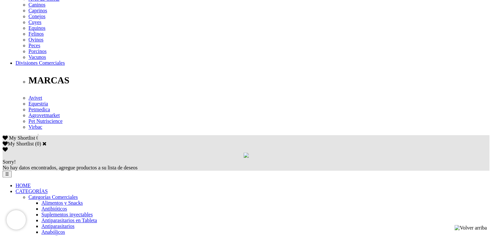
copy p "Asociación penicilánica de larga acción"
drag, startPoint x: 355, startPoint y: 151, endPoint x: 392, endPoint y: 150, distance: 37.5
copy link "Pleurotil® 250 OS"
drag, startPoint x: 356, startPoint y: 160, endPoint x: 401, endPoint y: 162, distance: 45.6
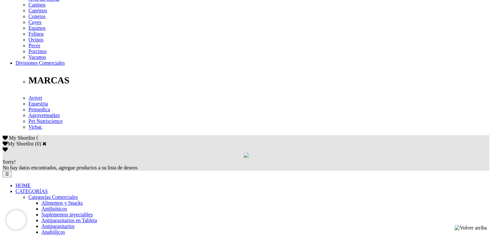
copy p "Antibacteriano [MEDICAL_DATA] de Afinidad Pulmonar"
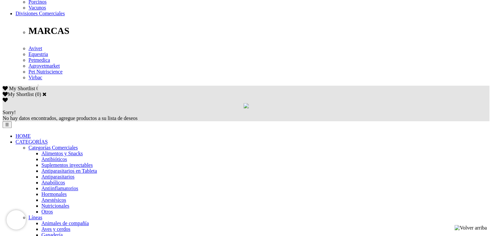
scroll to position [349, 0]
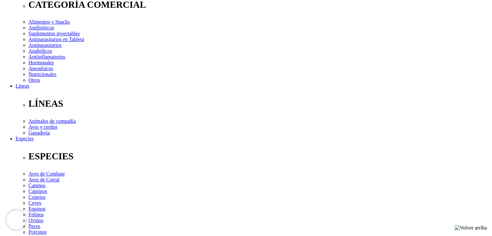
scroll to position [116, 0]
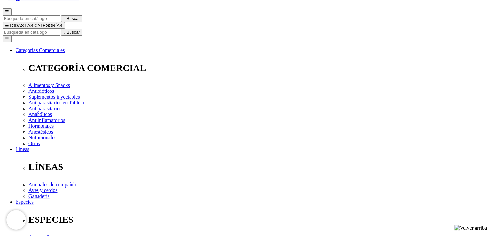
scroll to position [54, 0]
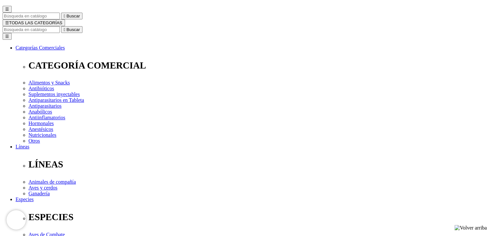
drag, startPoint x: 156, startPoint y: 153, endPoint x: 188, endPoint y: 153, distance: 31.4
copy link "Trisulprim® 48"
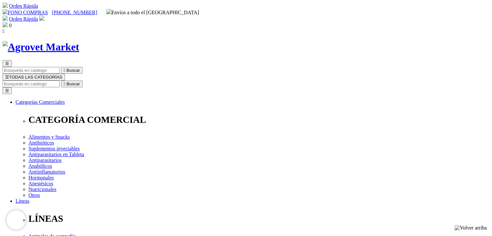
drag, startPoint x: 250, startPoint y: 165, endPoint x: 384, endPoint y: 166, distance: 133.8
copy p "Asociación sulfa + Trimetoprim de alta concentración"
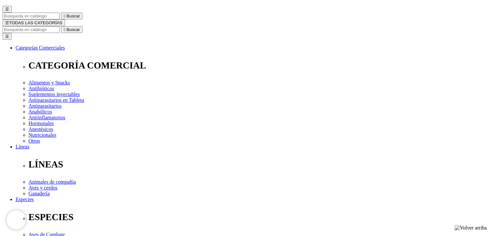
drag, startPoint x: 222, startPoint y: 153, endPoint x: 257, endPoint y: 153, distance: 35.2
copy link "Trisulprim® WS"
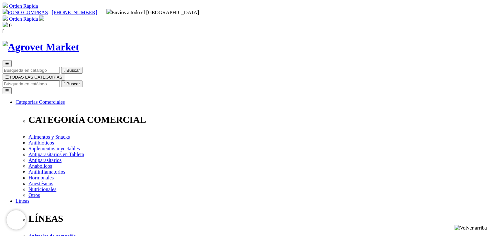
drag, startPoint x: 250, startPoint y: 165, endPoint x: 390, endPoint y: 164, distance: 140.0
copy p "Asociación Sinérgica Bactericida [PERSON_NAME] Protección"
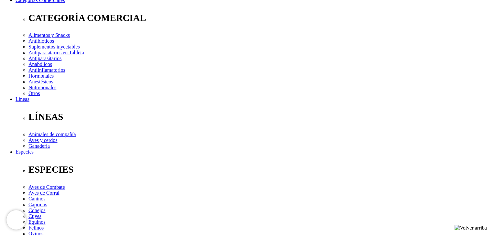
scroll to position [94, 0]
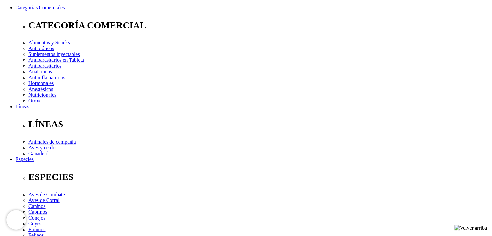
drag, startPoint x: 288, startPoint y: 112, endPoint x: 320, endPoint y: 112, distance: 31.4
copy link "Tylamox® WS"
drag, startPoint x: 290, startPoint y: 119, endPoint x: 329, endPoint y: 126, distance: 40.0
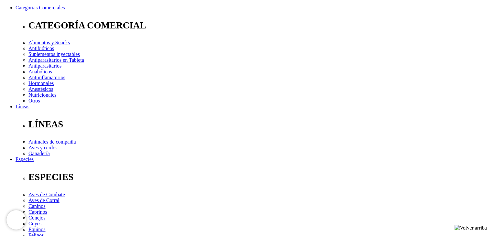
copy p "Asociación Antibiótica Sinérgica – Aditiva"
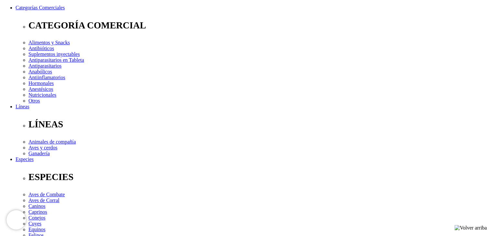
drag, startPoint x: 355, startPoint y: 113, endPoint x: 384, endPoint y: 111, distance: 29.5
copy link "Optiflor® OS"
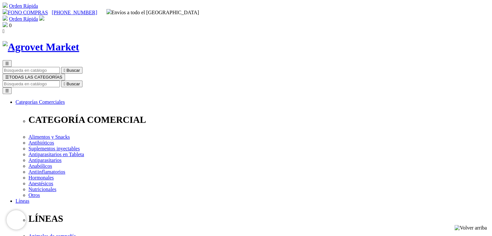
drag, startPoint x: 252, startPoint y: 167, endPoint x: 312, endPoint y: 173, distance: 60.1
copy p "Potente [MEDICAL_DATA] y bajo índice de resistencia a la inactivación bacteriana"
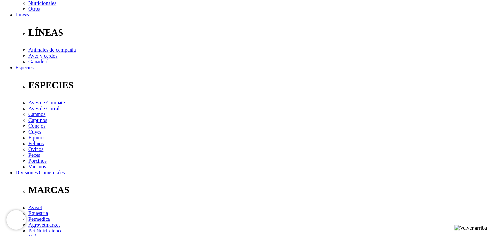
scroll to position [191, 0]
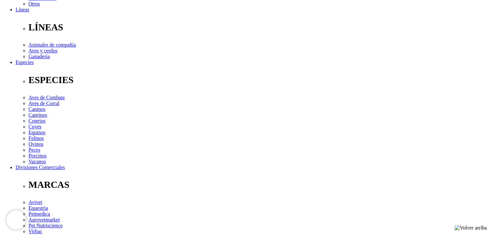
drag, startPoint x: 156, startPoint y: 135, endPoint x: 188, endPoint y: 137, distance: 32.7
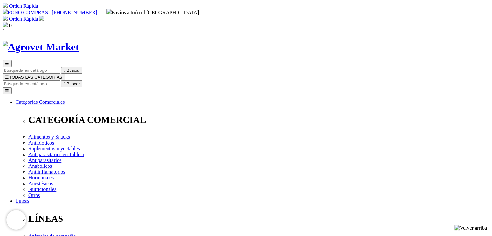
drag, startPoint x: 250, startPoint y: 81, endPoint x: 392, endPoint y: 80, distance: 142.3
copy h1 "Trisulprim® WS - Vencimiento [DATE]"
drag, startPoint x: 253, startPoint y: 165, endPoint x: 382, endPoint y: 162, distance: 129.4
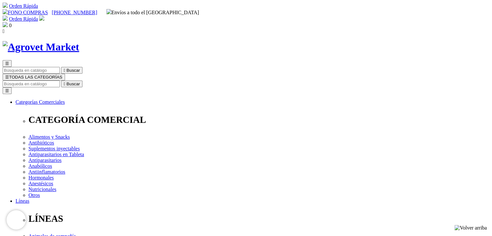
drag, startPoint x: 379, startPoint y: 166, endPoint x: 249, endPoint y: 167, distance: 130.0
copy p "Asociación Sinérgica Bactericida [PERSON_NAME] Protección"
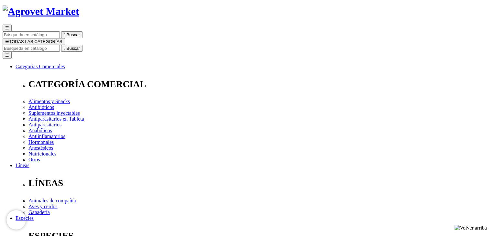
scroll to position [35, 0]
